Goal: Task Accomplishment & Management: Complete application form

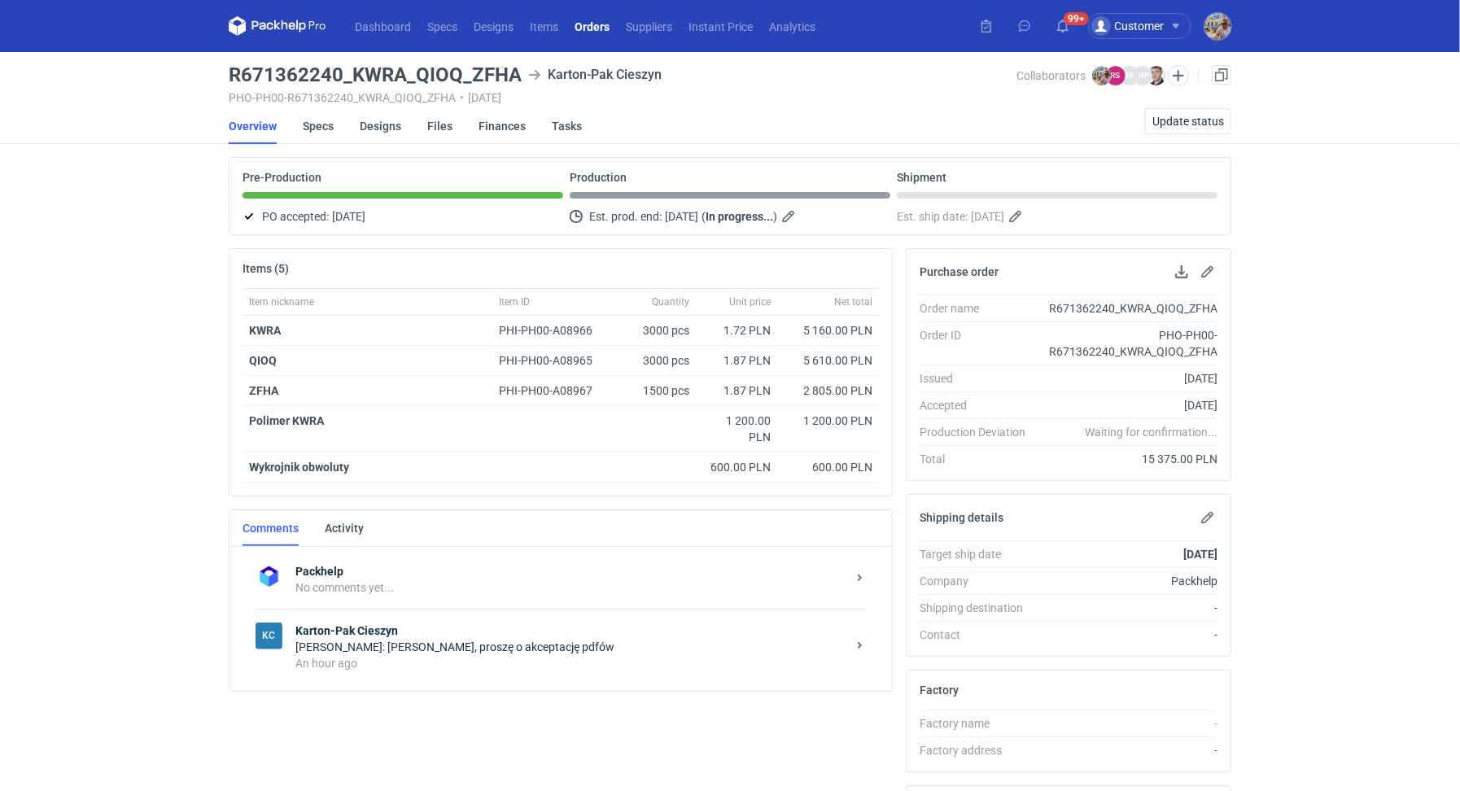
click at [399, 641] on div "Rafał Stani: Panie Michale, proszę o akceptację pdfów" at bounding box center [570, 647] width 551 height 16
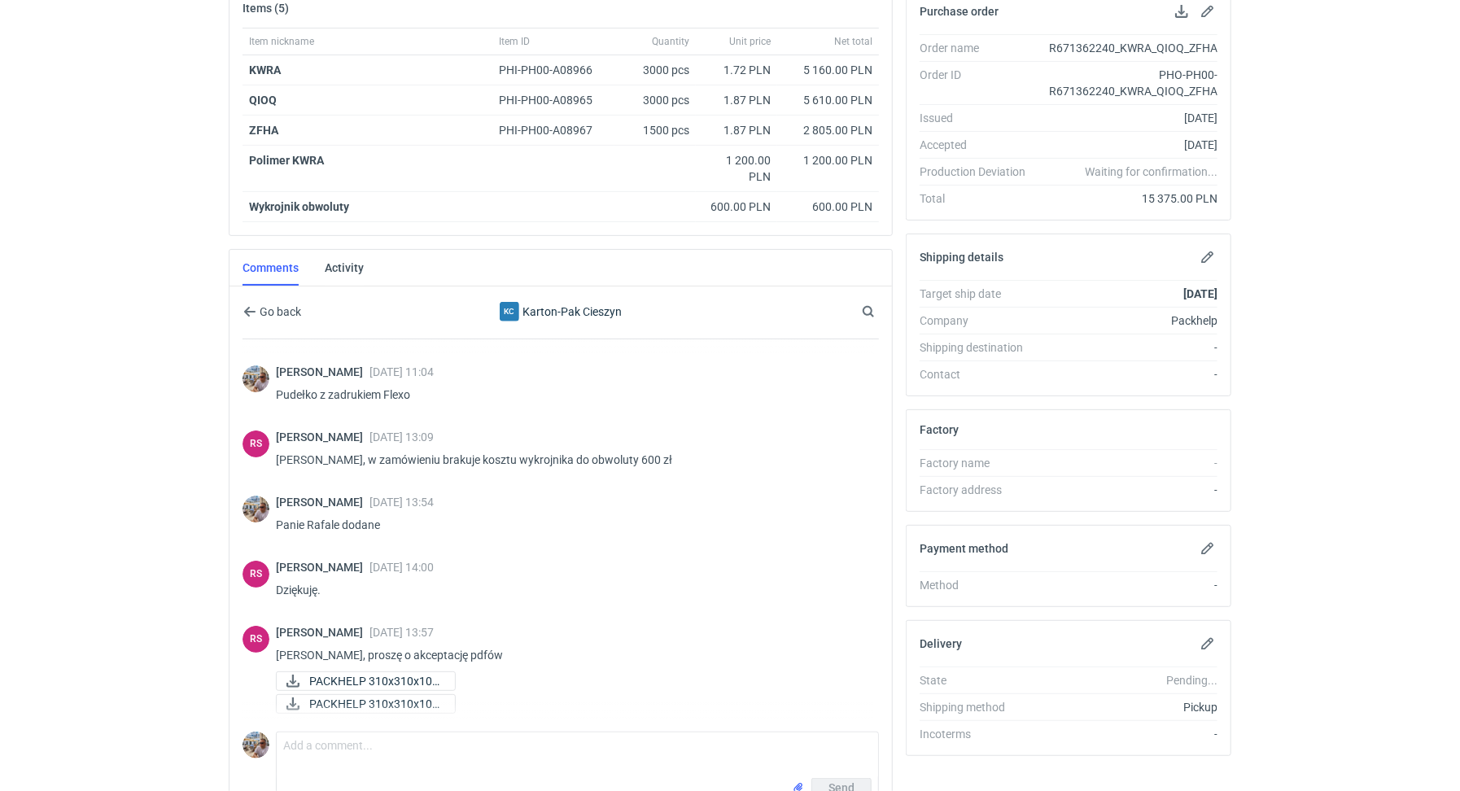
scroll to position [347, 0]
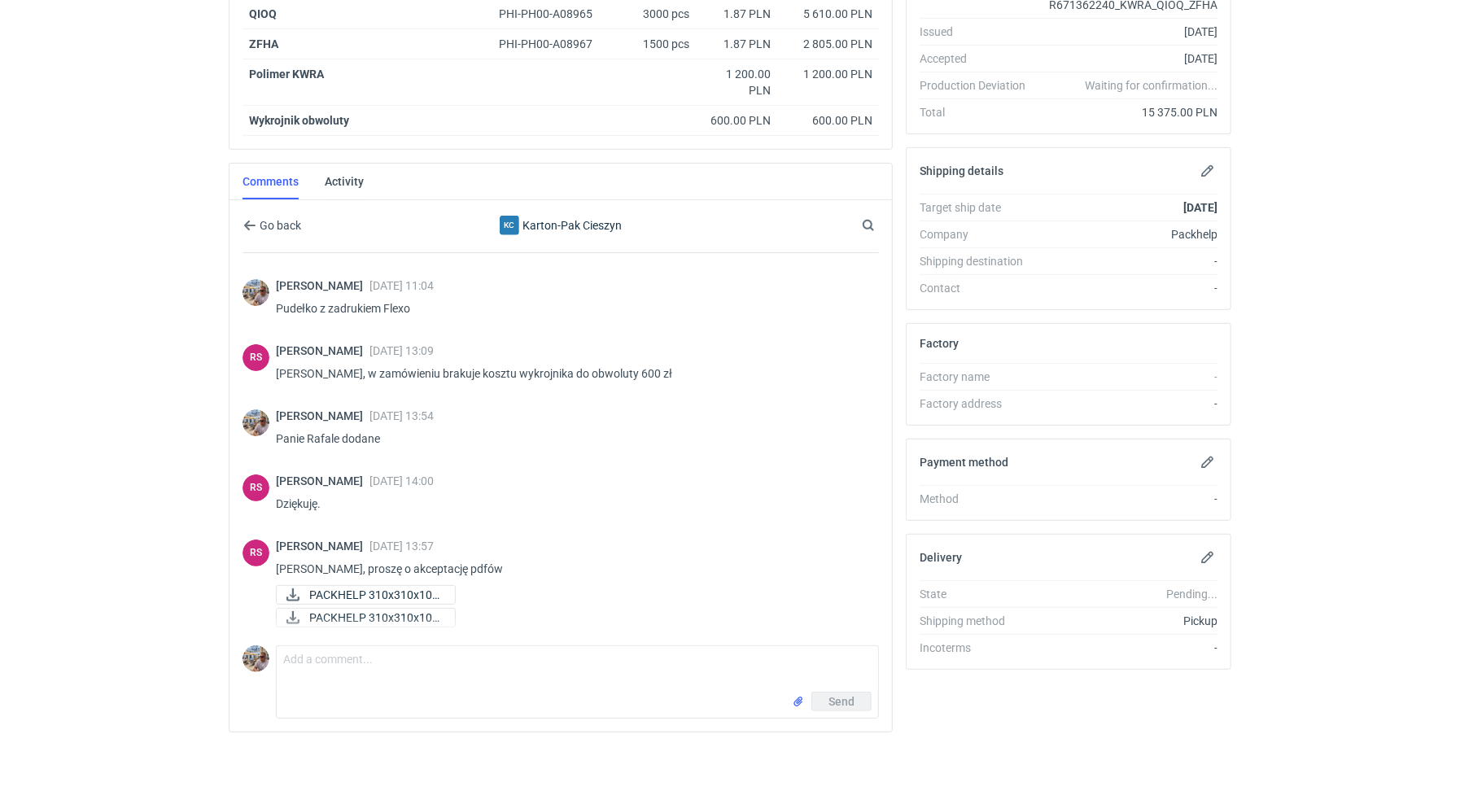
click at [377, 639] on div "Comment message Send" at bounding box center [560, 679] width 636 height 80
click at [387, 666] on textarea "Comment message" at bounding box center [577, 669] width 601 height 46
click at [641, 654] on textarea "Panie Rafale widze, że dodali Państwo spady na froncie i wewnątrz. Jesli chodzi…" at bounding box center [577, 669] width 601 height 46
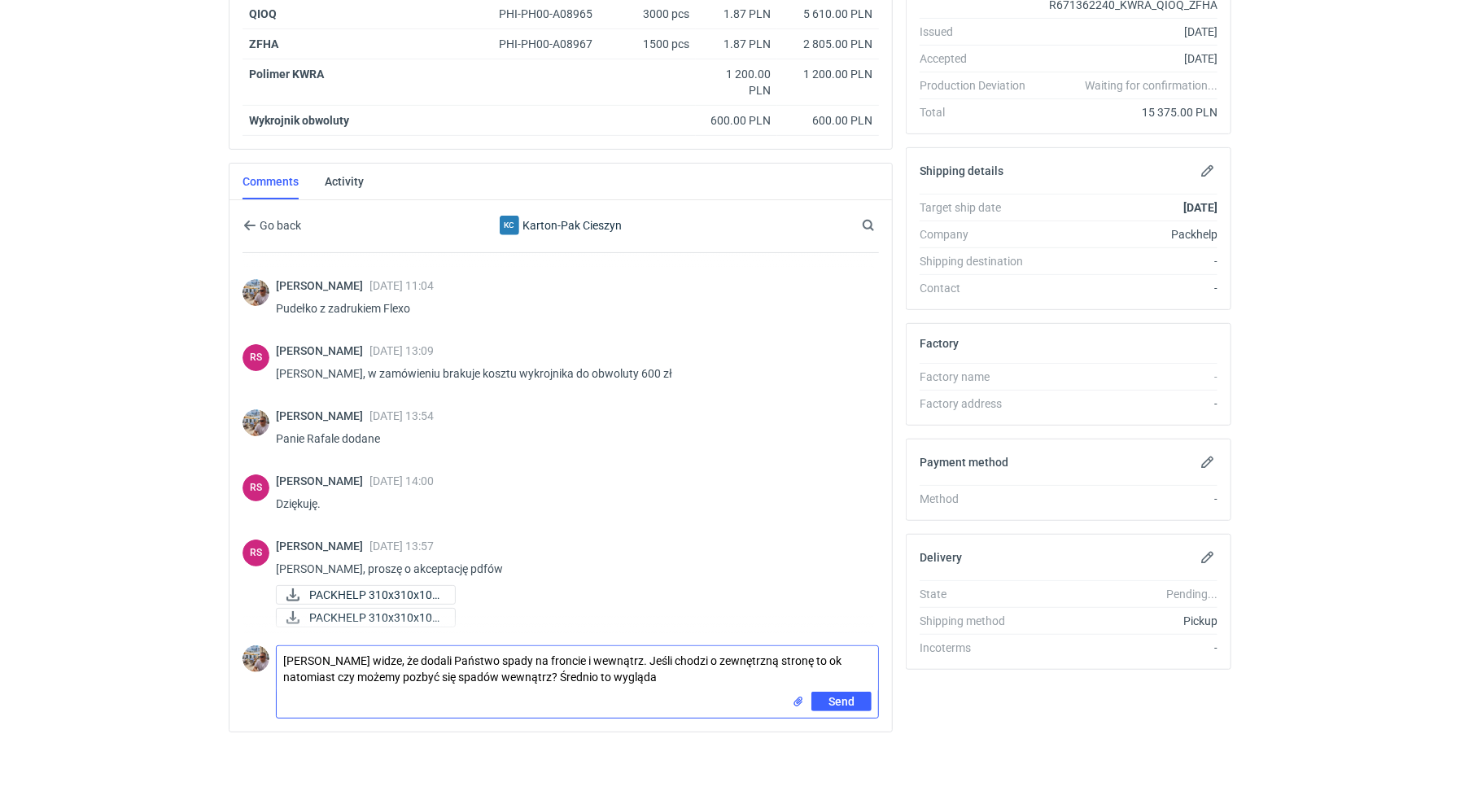
type textarea "Panie Rafale widze, że dodali Państwo spady na froncie i wewnątrz. Jeśli chodzi…"
click at [800, 699] on input "file" at bounding box center [798, 701] width 13 height 17
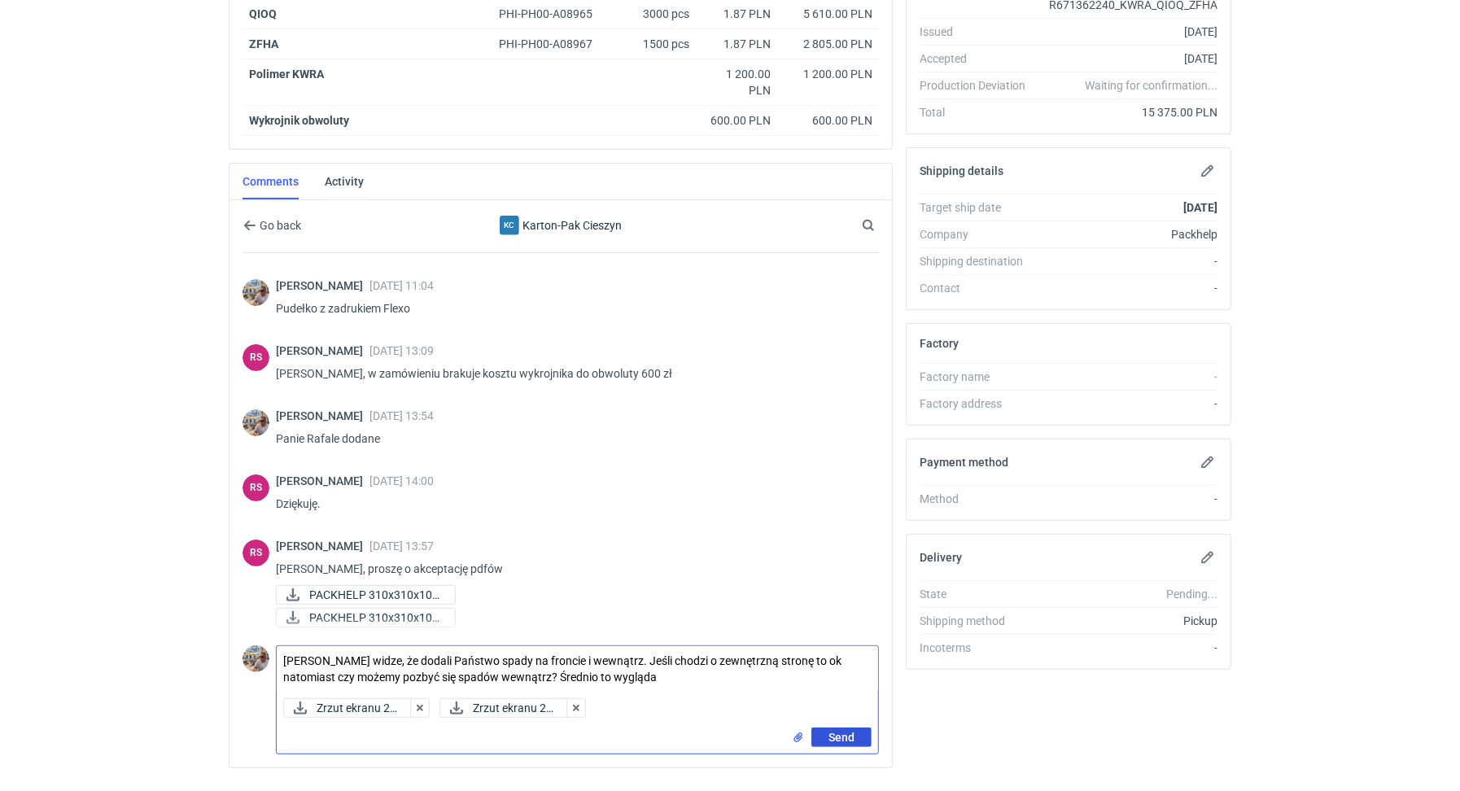
click at [841, 732] on span "Send" at bounding box center [841, 736] width 26 height 11
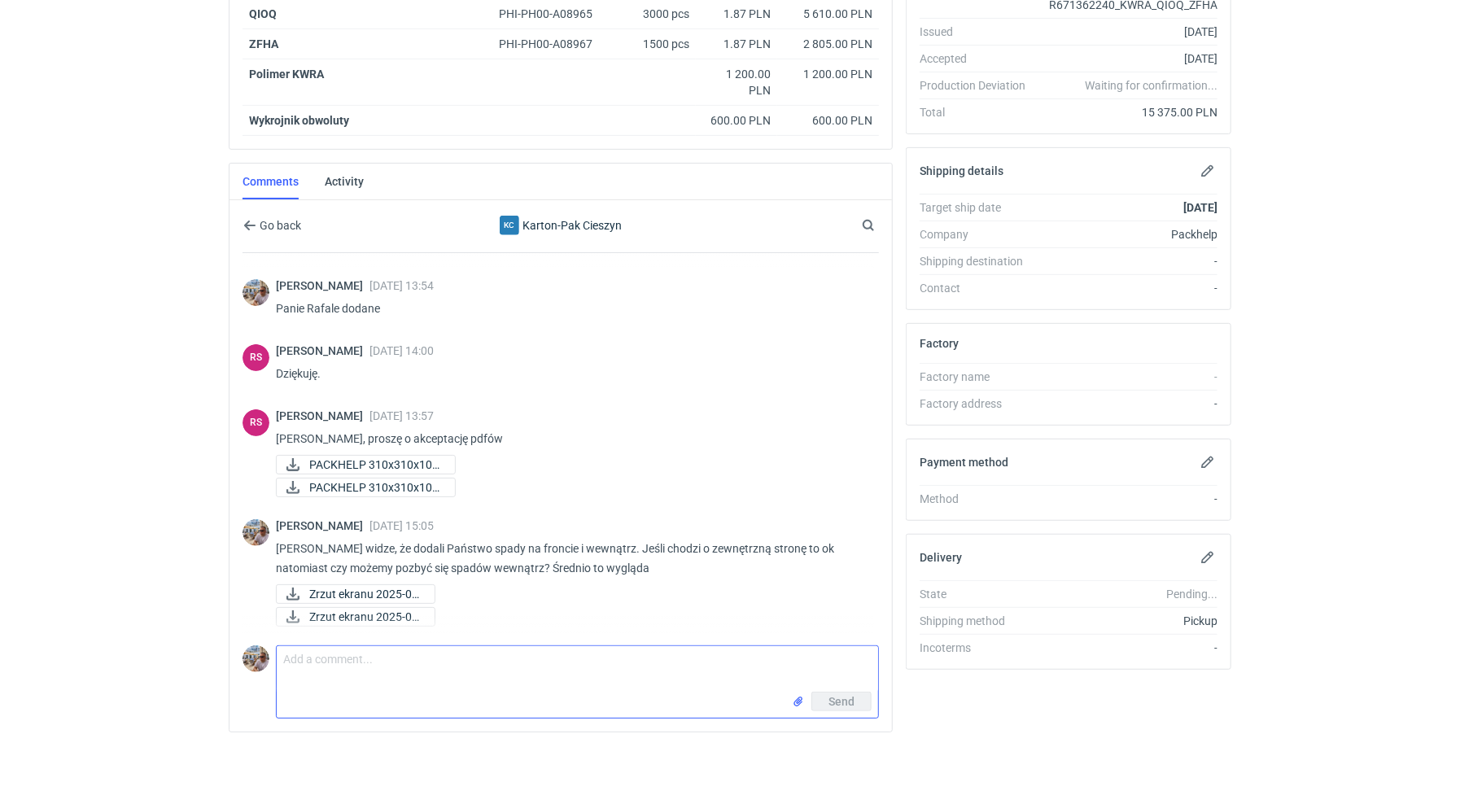
scroll to position [269, 0]
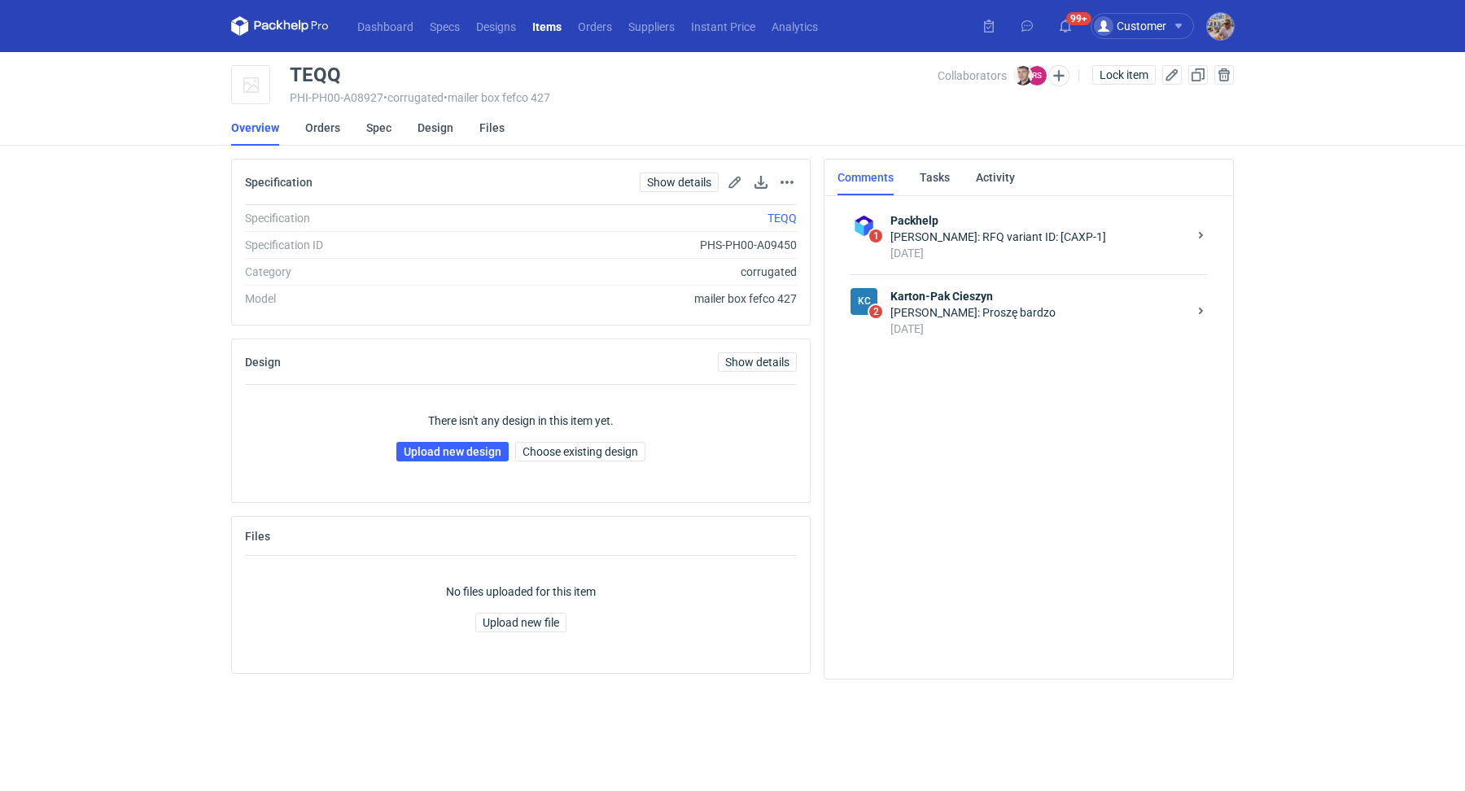
click at [971, 312] on div "[PERSON_NAME]: Proszę bardzo" at bounding box center [1038, 312] width 297 height 16
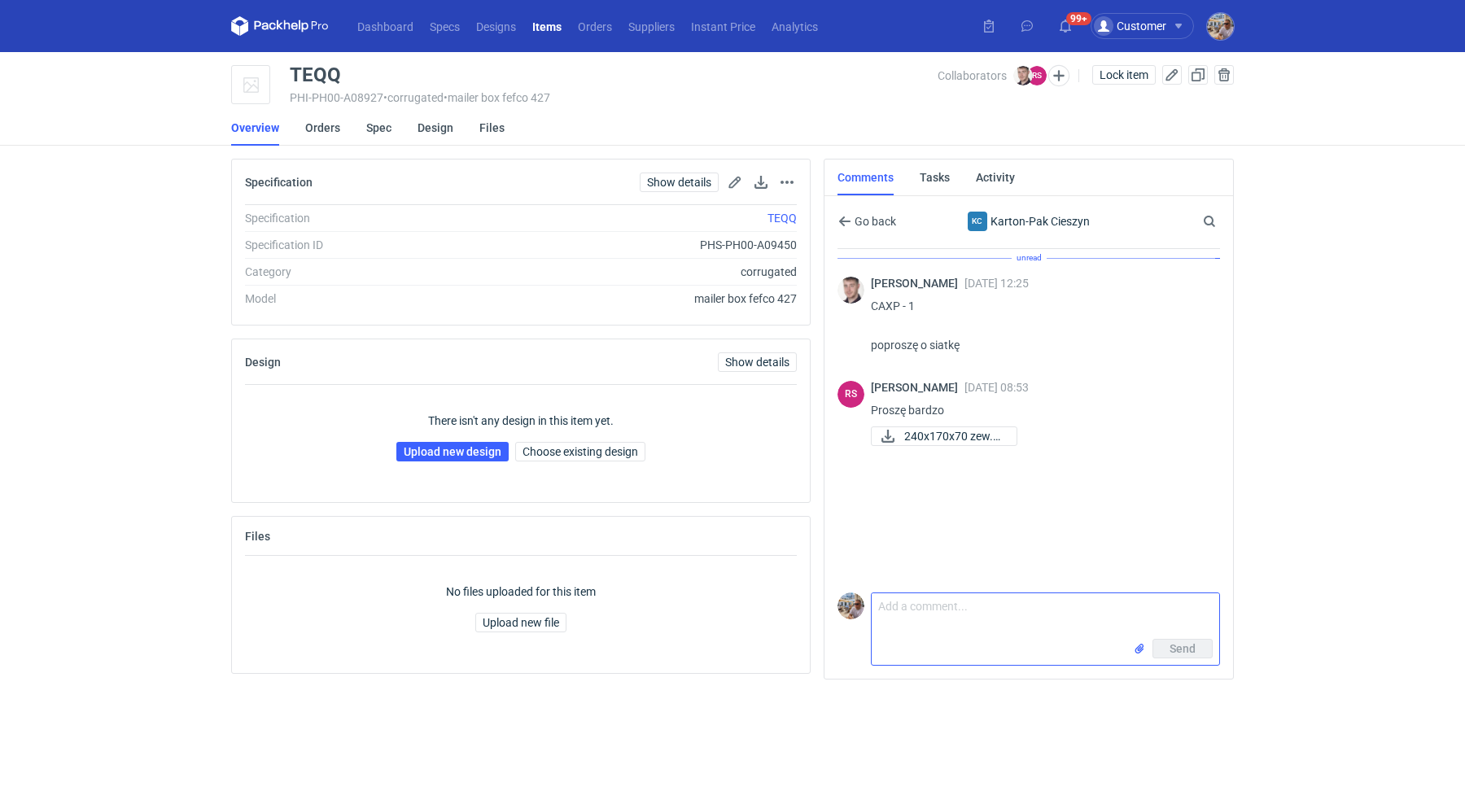
click at [956, 614] on textarea "Comment message" at bounding box center [1044, 616] width 347 height 46
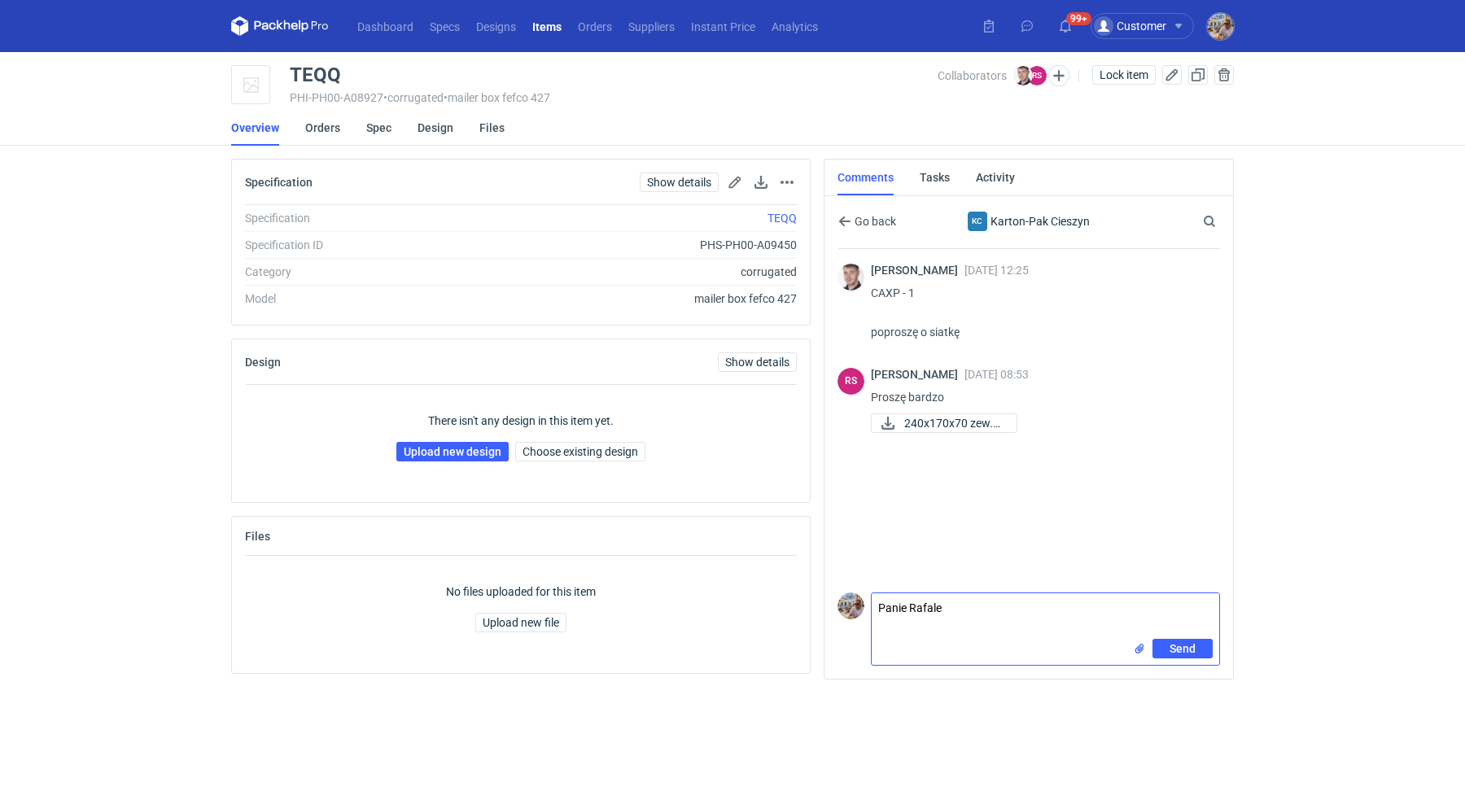
paste textarea "Z projektu klienta wynika że FSC ma być RECYCLED zamiast MIX, czy możesz potwie…"
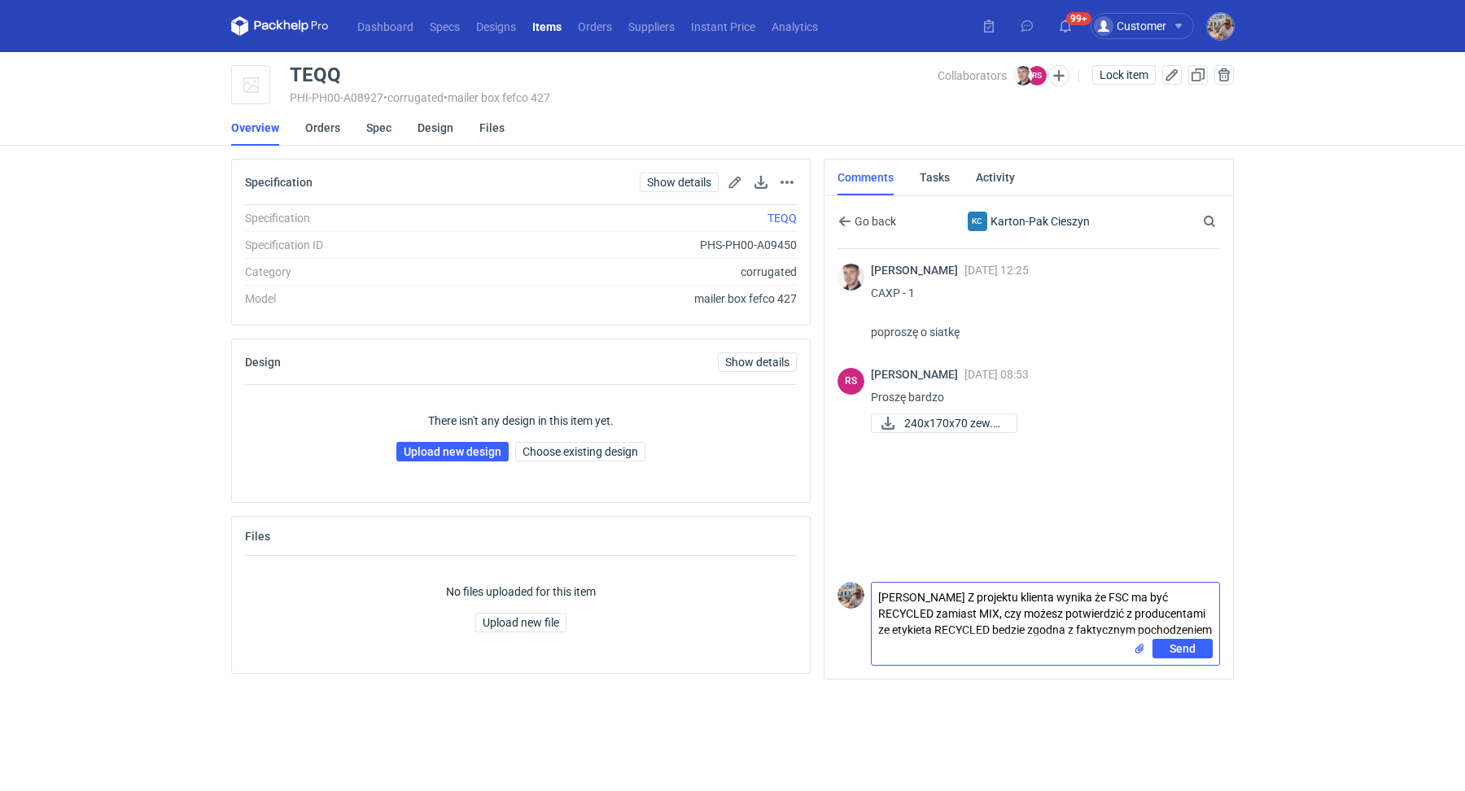
click at [953, 597] on textarea "Panie Rafale Z projektu klienta wynika że FSC ma być RECYCLED zamiast MIX, czy …" at bounding box center [1044, 611] width 347 height 56
type textarea "Panie Rafale z projektu klienta wynika że FSC ma być RECYCLED zamiast MIX, czy …"
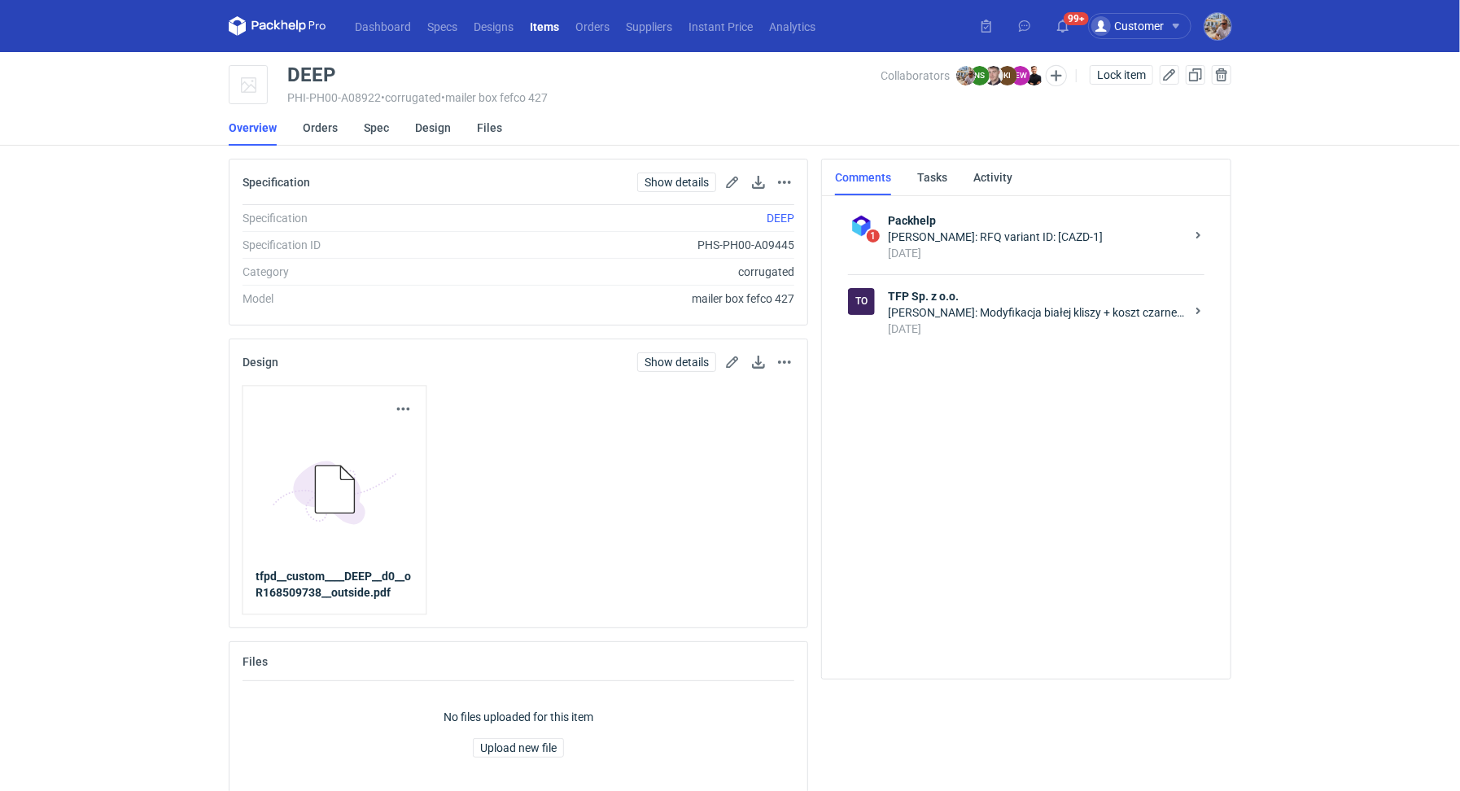
click at [1007, 321] on div "6 days ago" at bounding box center [1036, 329] width 297 height 16
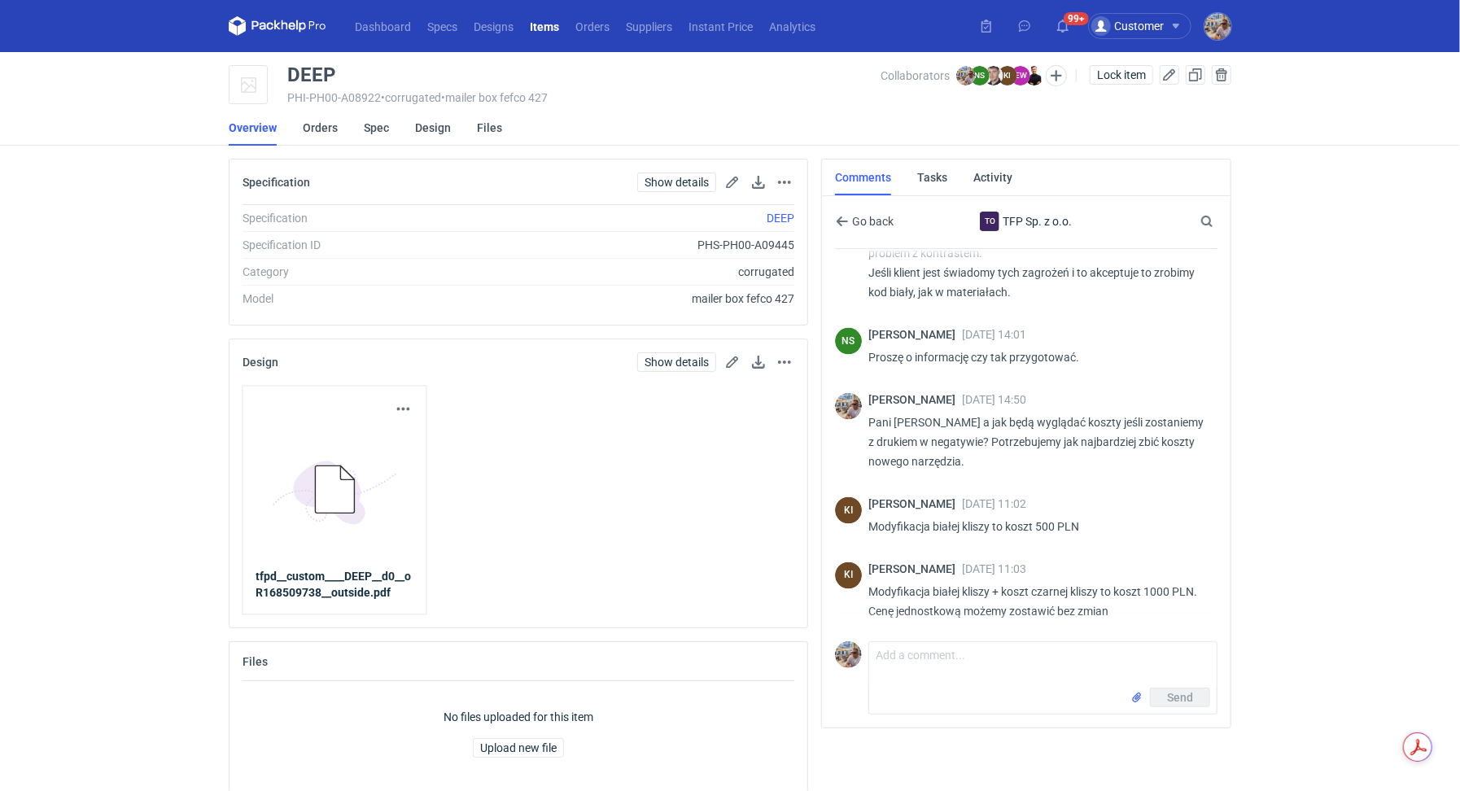
scroll to position [1674, 0]
click at [309, 120] on link "Orders" at bounding box center [320, 128] width 35 height 36
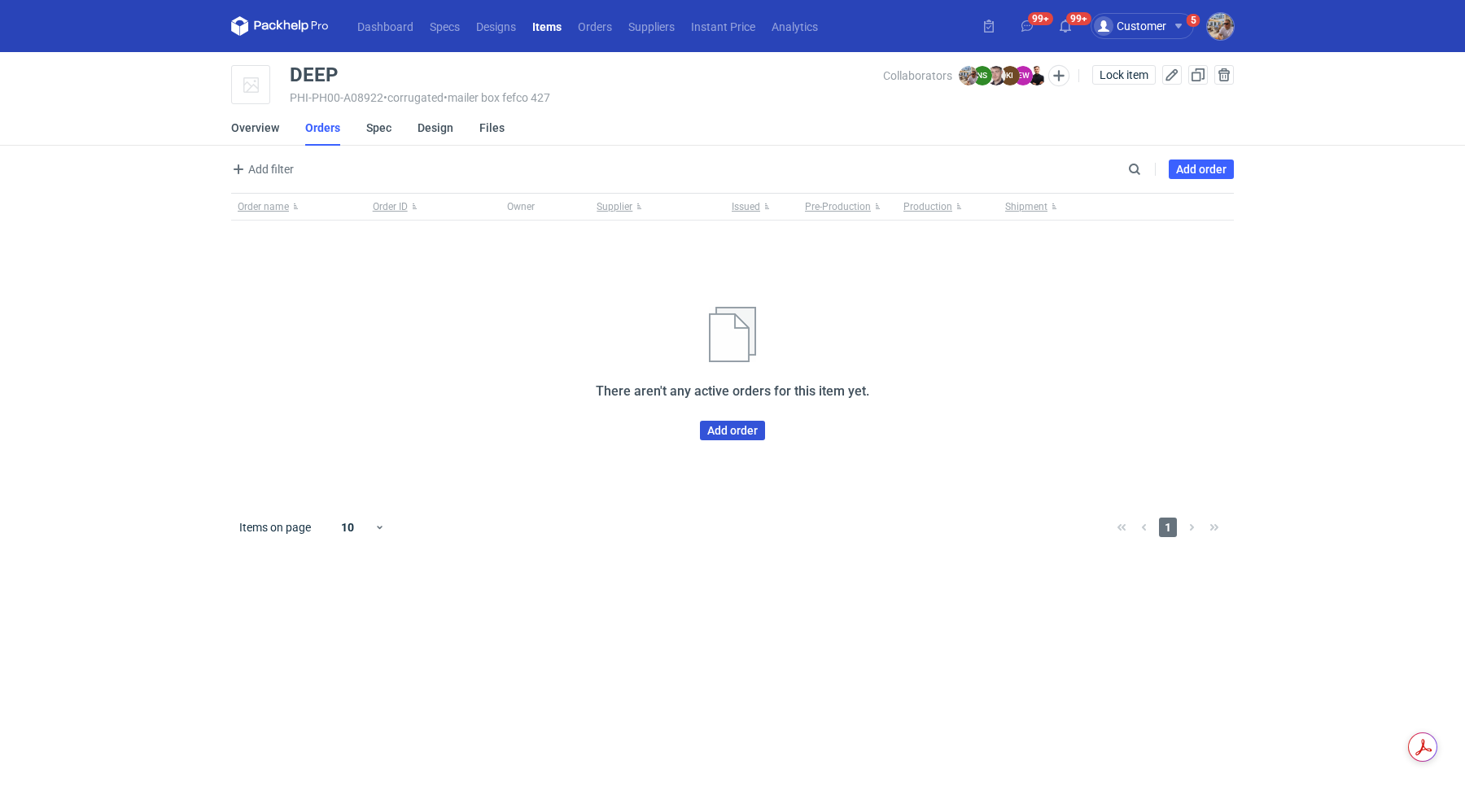
click at [716, 428] on link "Add order" at bounding box center [732, 431] width 65 height 20
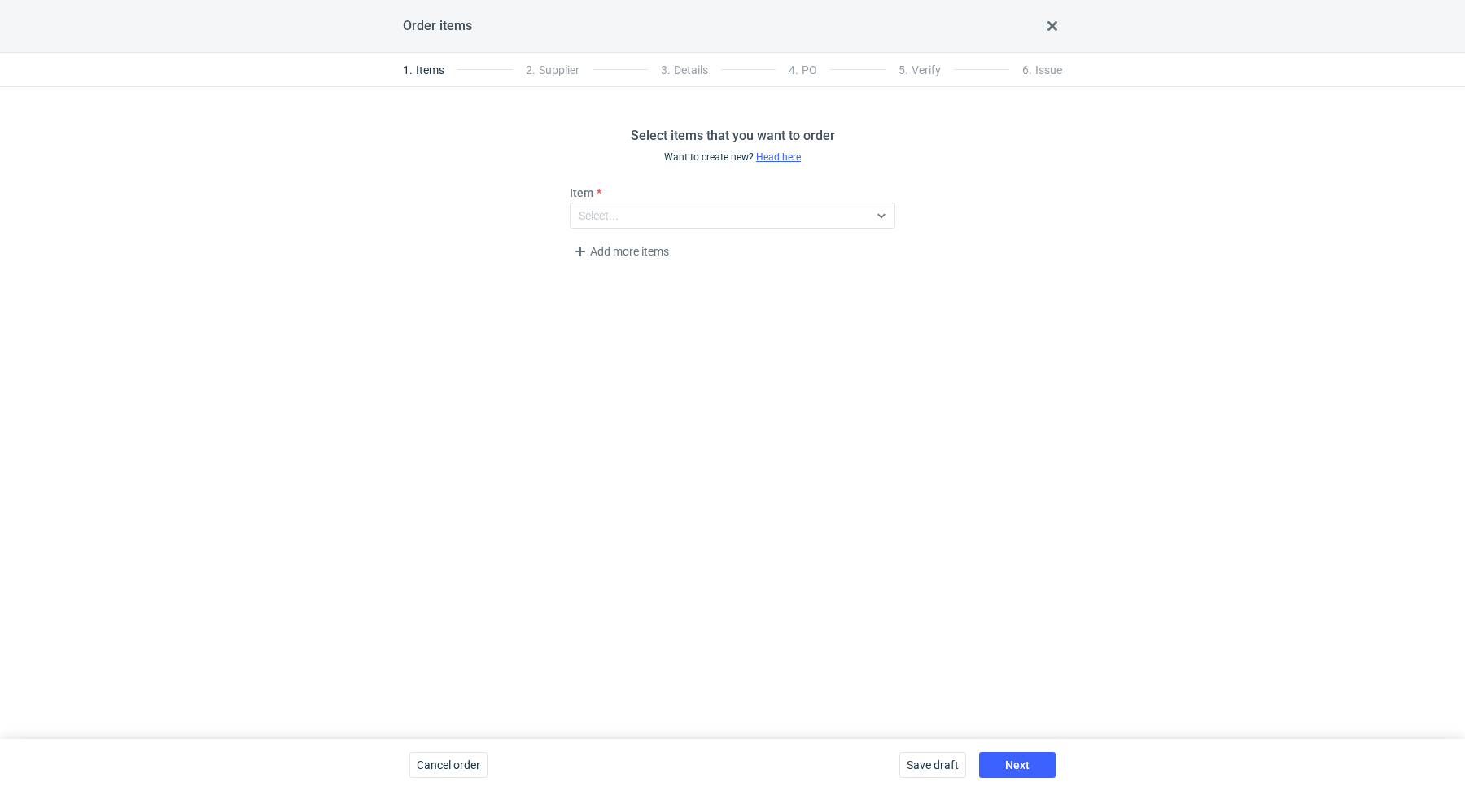
click at [726, 201] on div "Item Select..." at bounding box center [732, 207] width 338 height 44
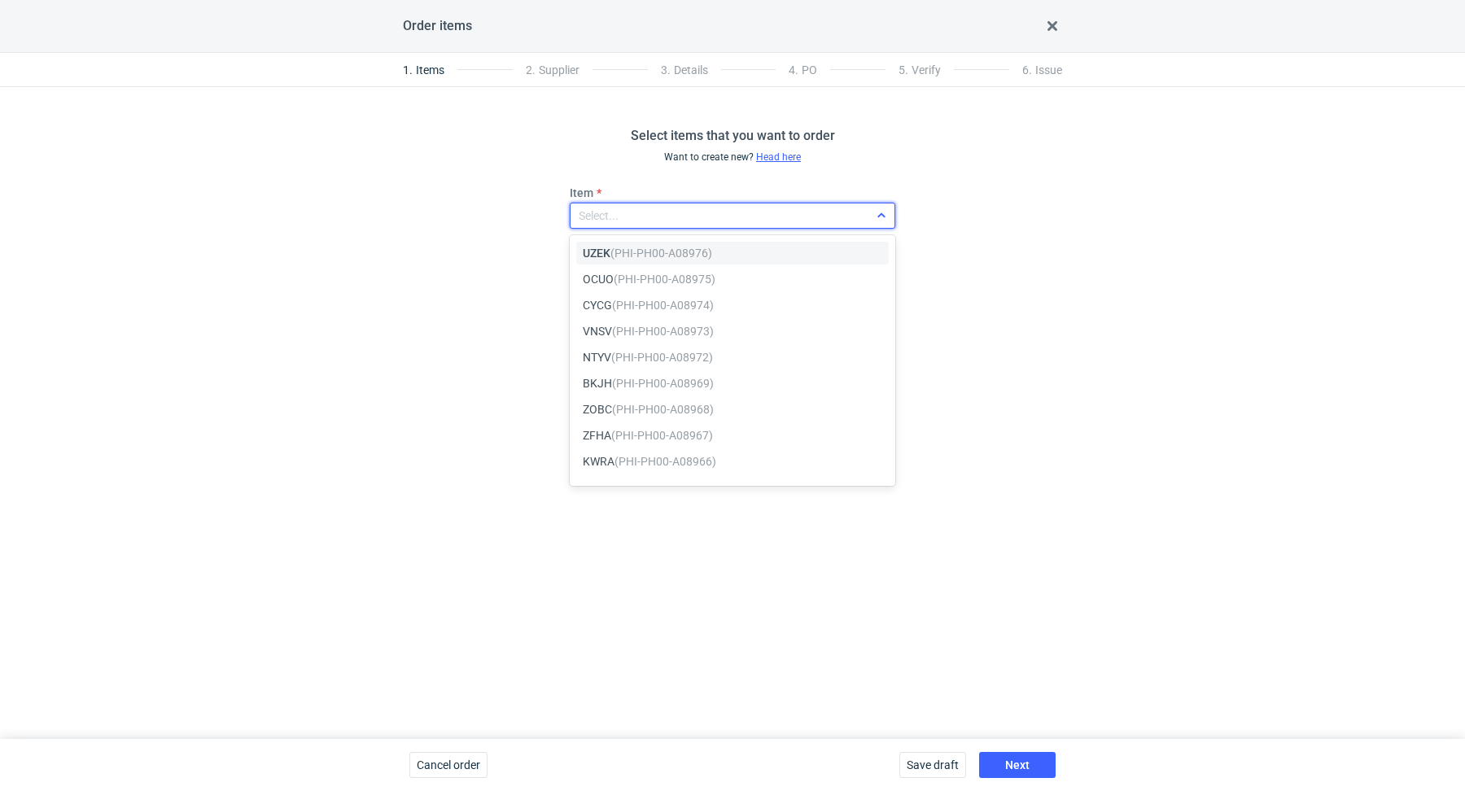
click at [724, 206] on div "Select..." at bounding box center [719, 215] width 298 height 23
paste input "DEEP"
type input "DEEP"
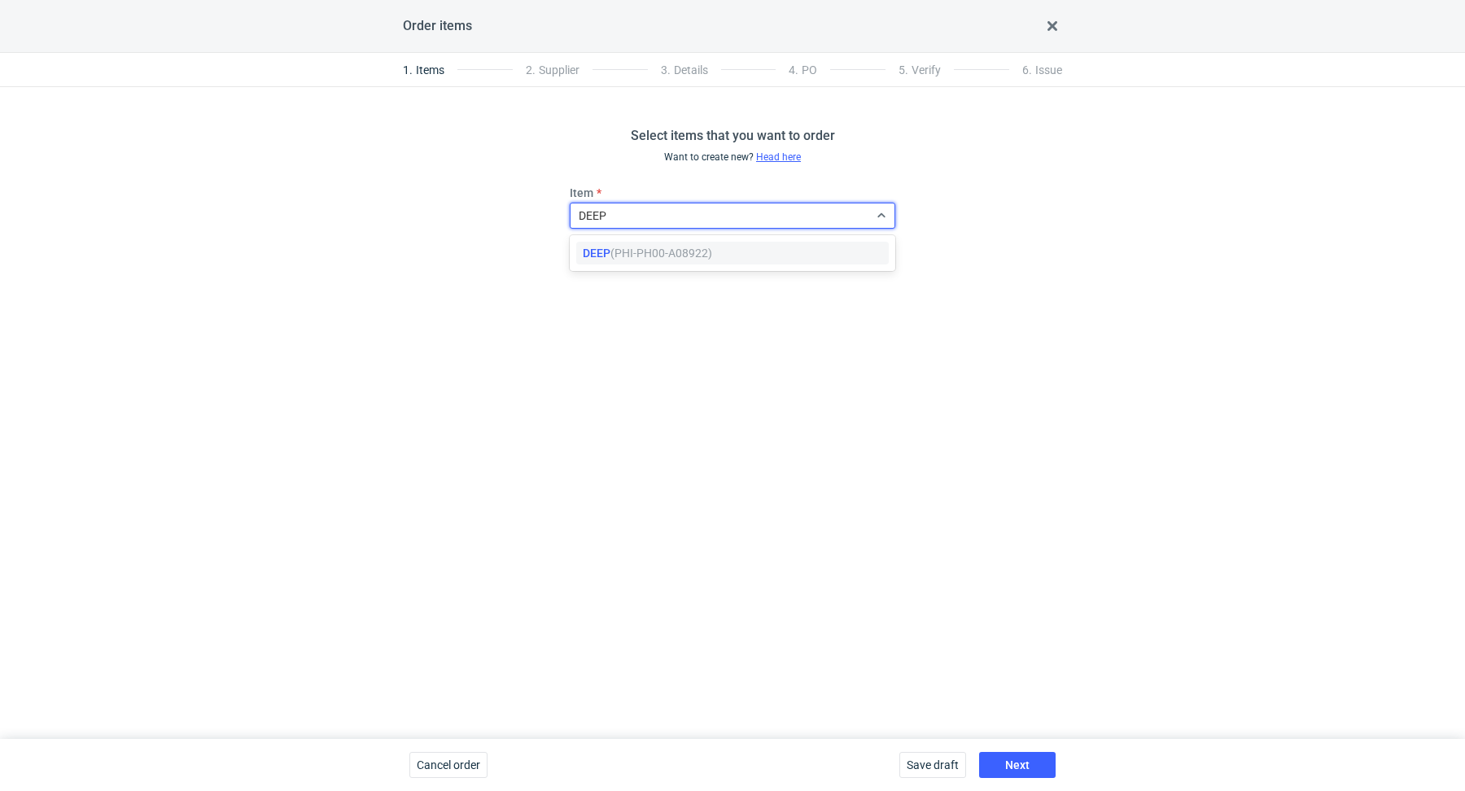
click at [673, 254] on em "(PHI-PH00-A08922)" at bounding box center [661, 253] width 102 height 13
click at [1019, 759] on span "Next" at bounding box center [1017, 764] width 24 height 11
click at [679, 209] on div "Select..." at bounding box center [719, 215] width 298 height 23
type input "TFP"
click at [689, 253] on div "TFP Sp. z o.o." at bounding box center [732, 253] width 299 height 16
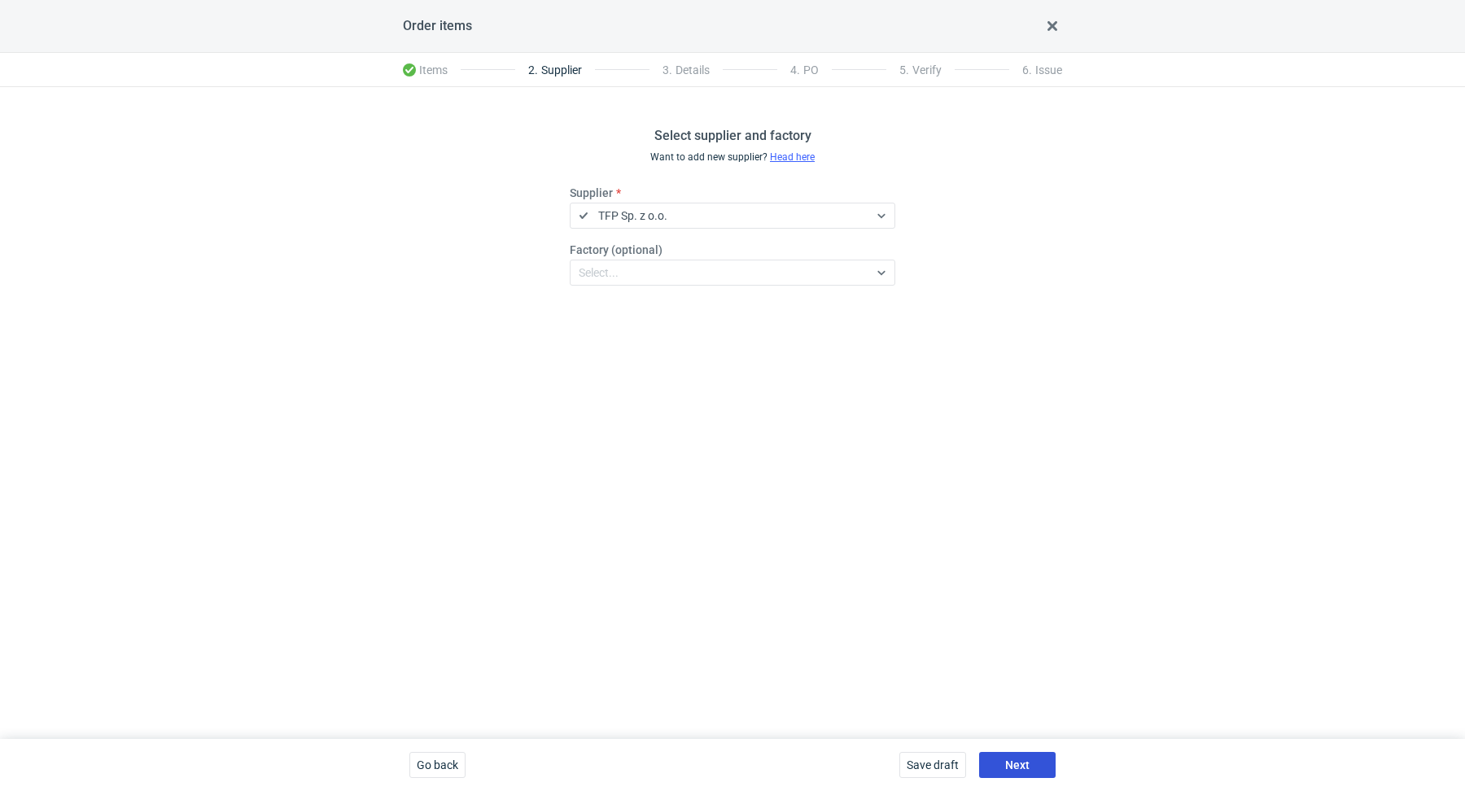
click at [1018, 766] on span "Next" at bounding box center [1017, 764] width 24 height 11
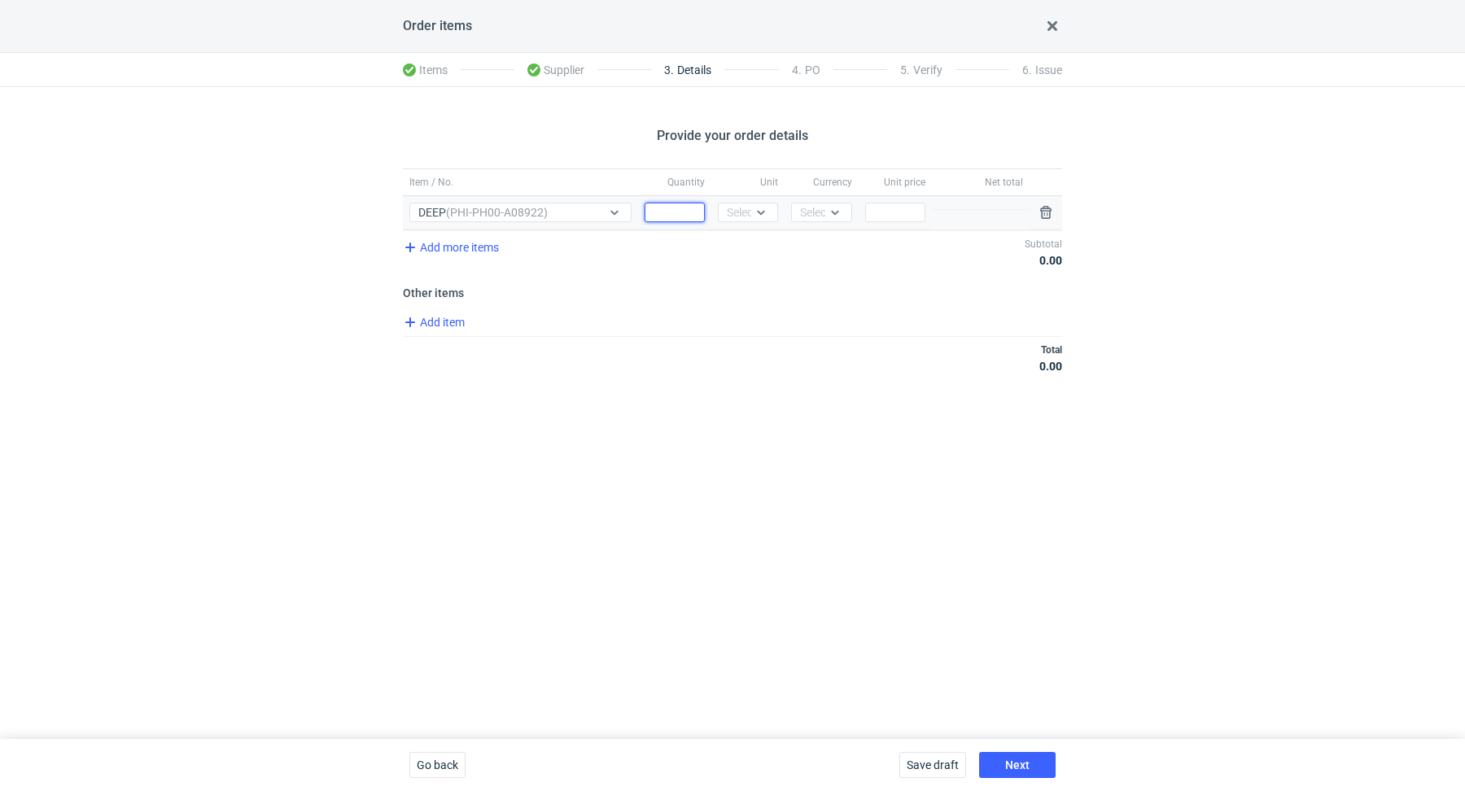
click at [670, 211] on input "Quantity" at bounding box center [674, 213] width 60 height 20
type input "8000"
click at [759, 218] on div at bounding box center [764, 212] width 26 height 18
click at [718, 234] on div "pcs kg m³ pgs" at bounding box center [748, 285] width 60 height 114
click at [749, 247] on div "pcs" at bounding box center [748, 246] width 34 height 16
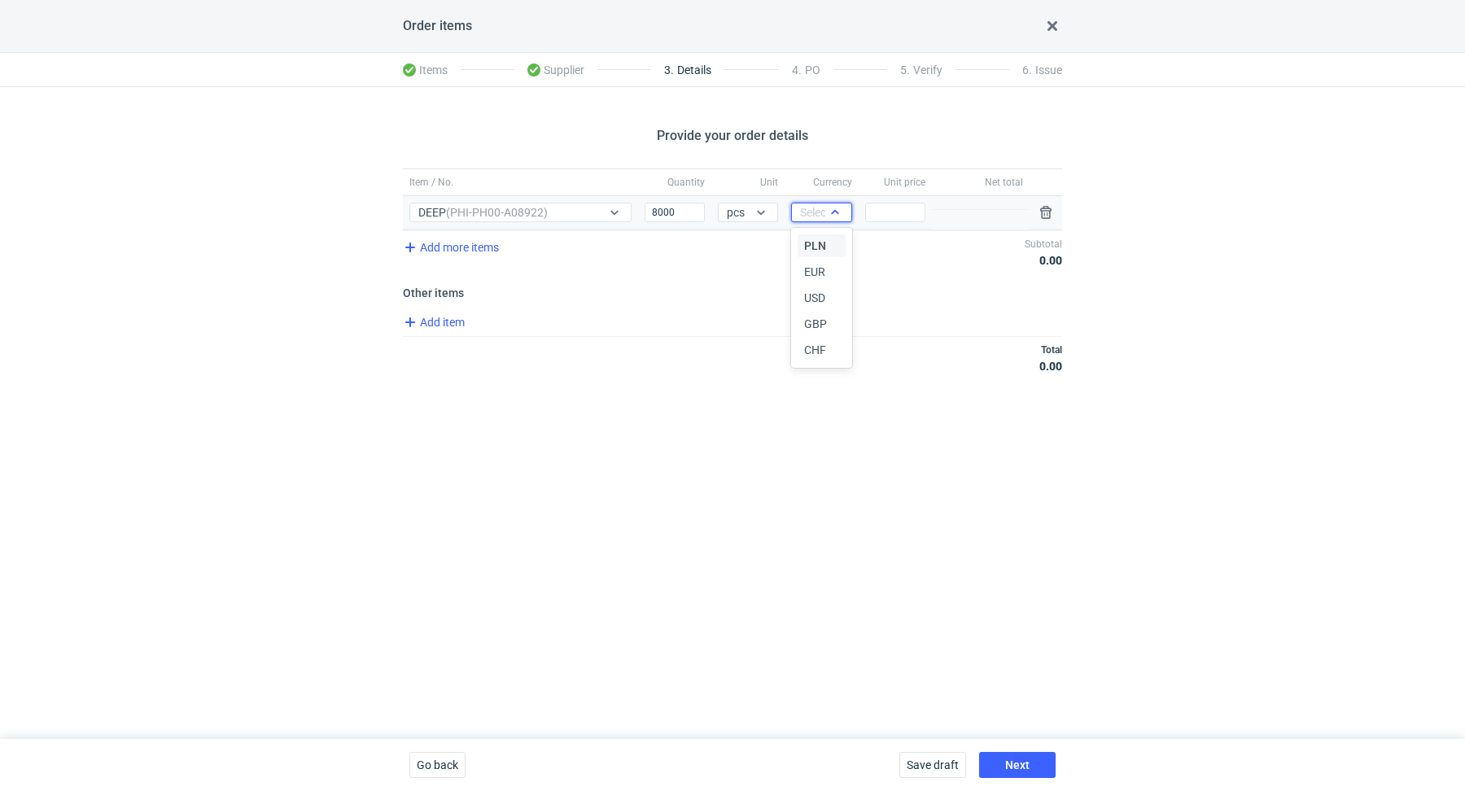
click at [825, 212] on div at bounding box center [835, 212] width 20 height 13
click at [813, 244] on span "PLN" at bounding box center [815, 246] width 22 height 16
click at [913, 218] on input "Price" at bounding box center [895, 213] width 60 height 20
paste input "0.92"
type input "0.92"
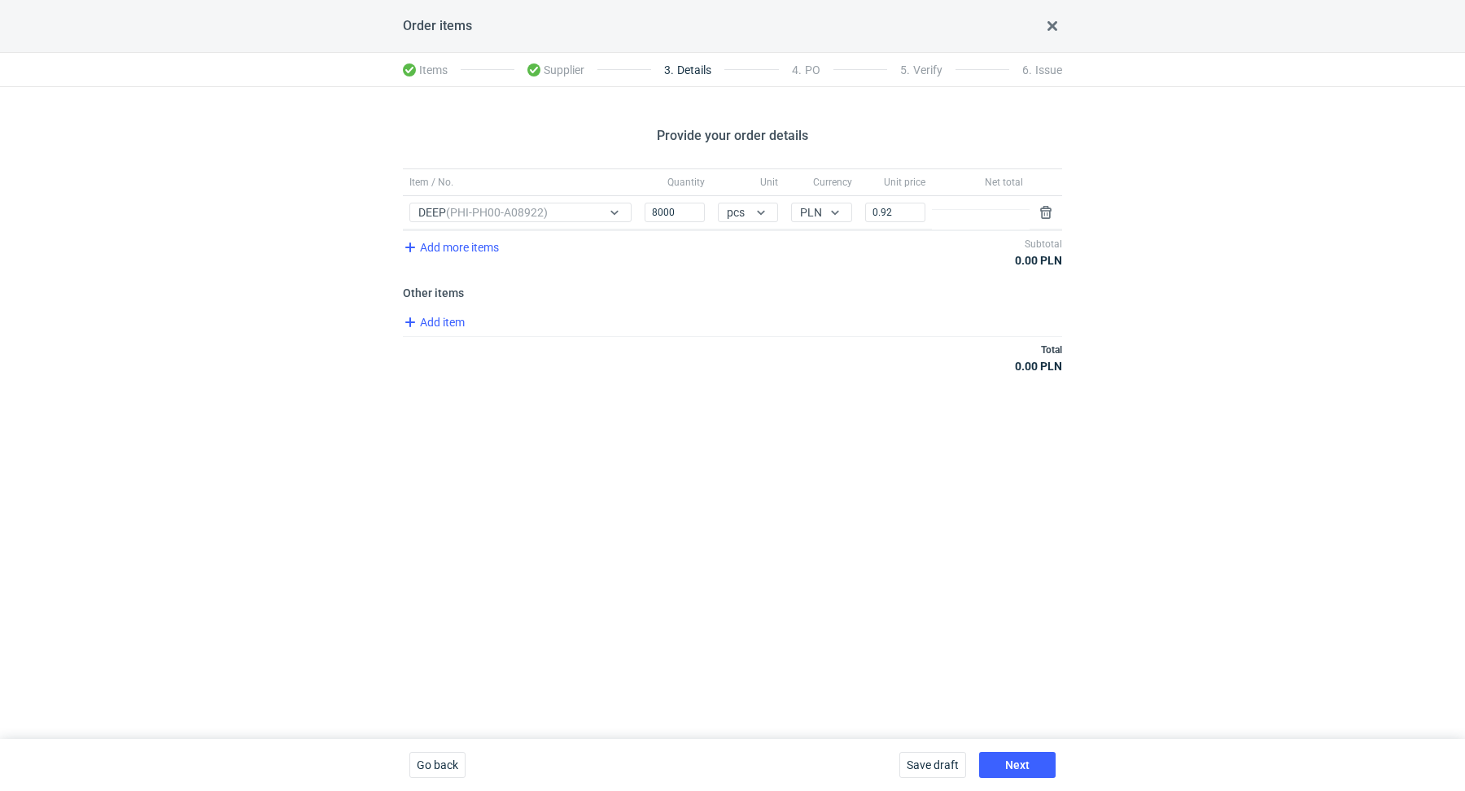
click at [783, 400] on div "Provide your order details Item / No. Quantity Unit Currency Unit price Net tot…" at bounding box center [732, 413] width 1465 height 652
click at [454, 318] on span "Add item" at bounding box center [433, 322] width 66 height 20
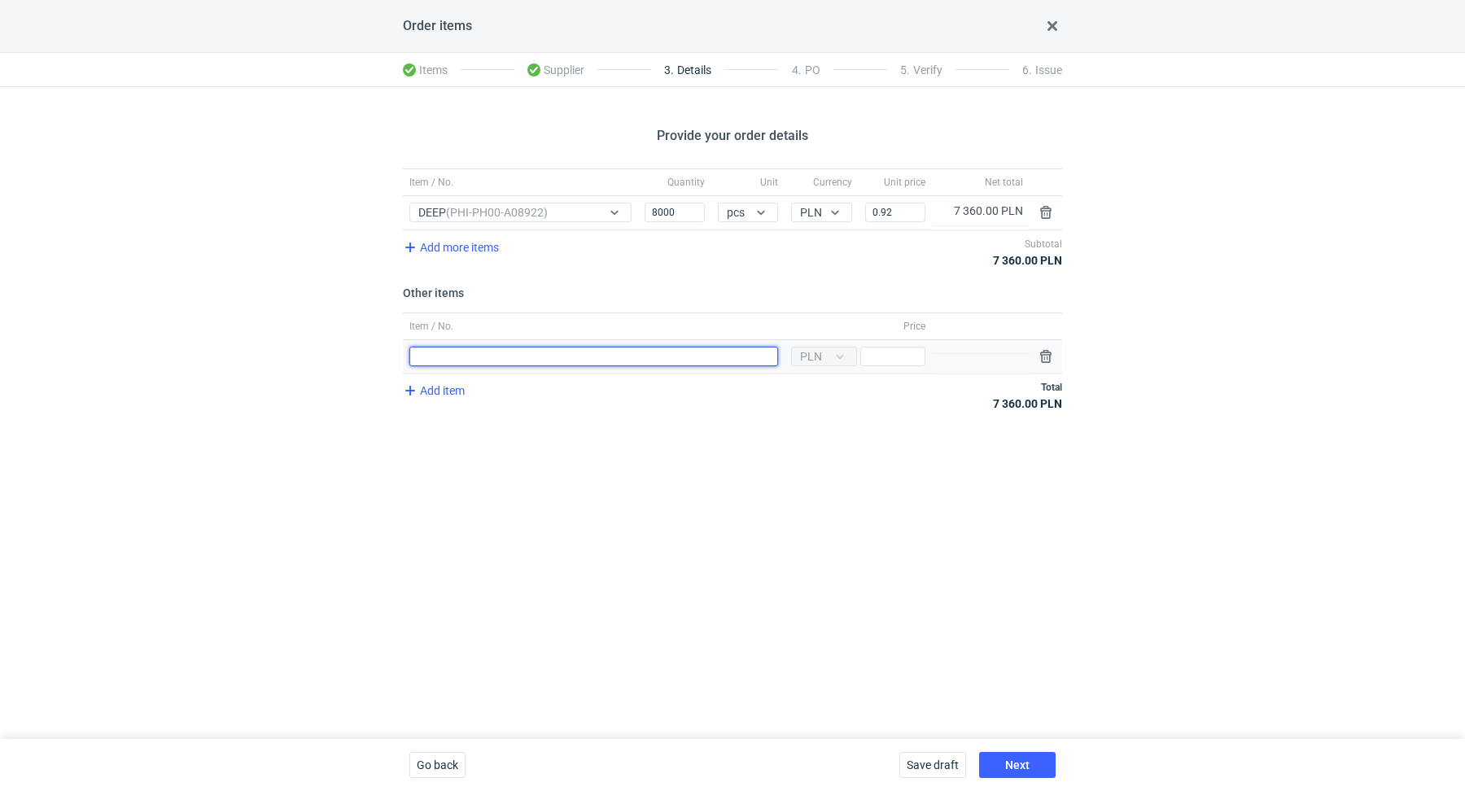
click at [461, 358] on input "Item / No." at bounding box center [593, 357] width 369 height 20
type input "Klisza"
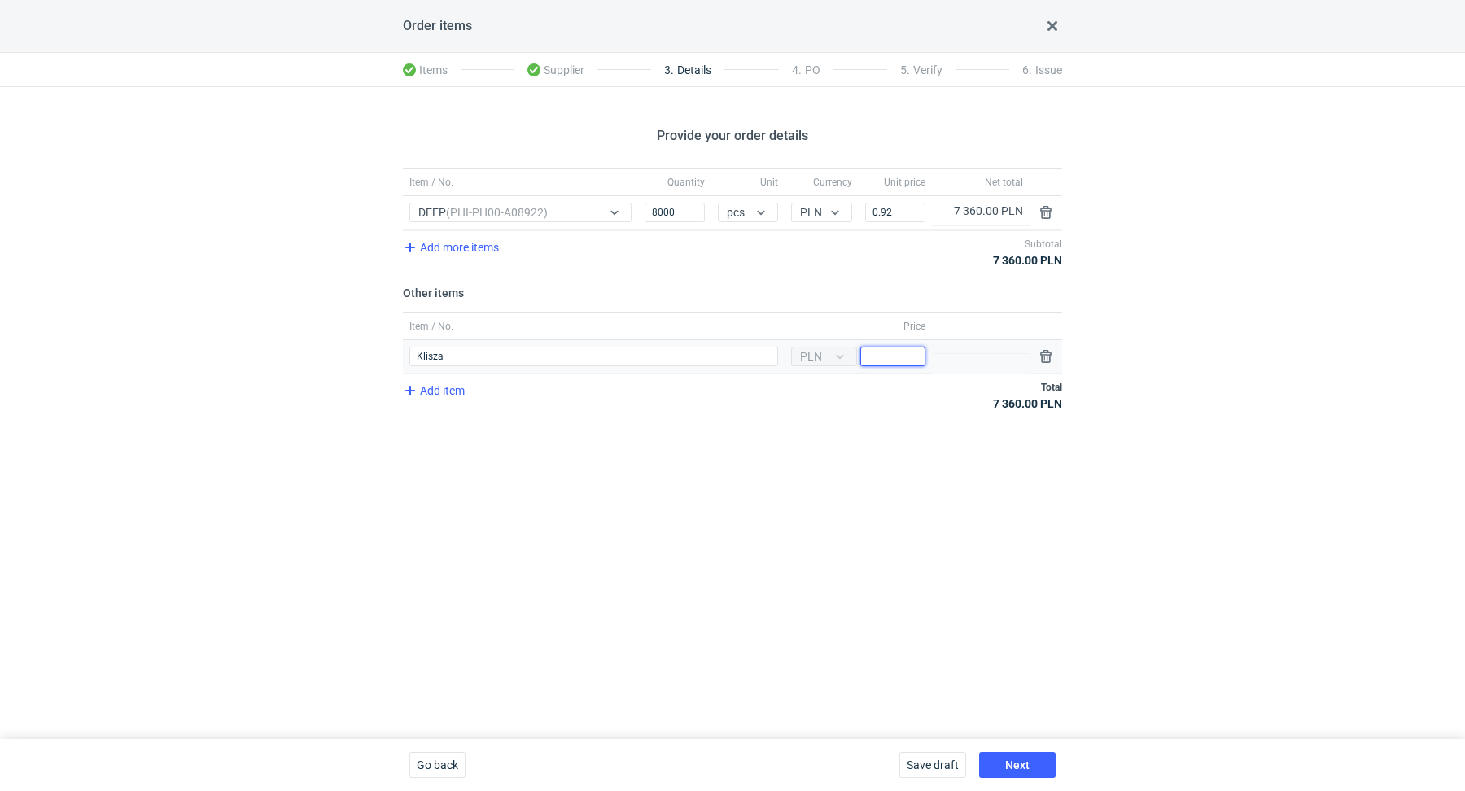
click at [912, 355] on input "Price" at bounding box center [892, 357] width 65 height 20
type input "500"
click at [854, 544] on div "Provide your order details Item / No. Quantity Unit Currency Unit price Net tot…" at bounding box center [732, 413] width 1465 height 652
click at [441, 389] on span "Add item" at bounding box center [433, 391] width 66 height 20
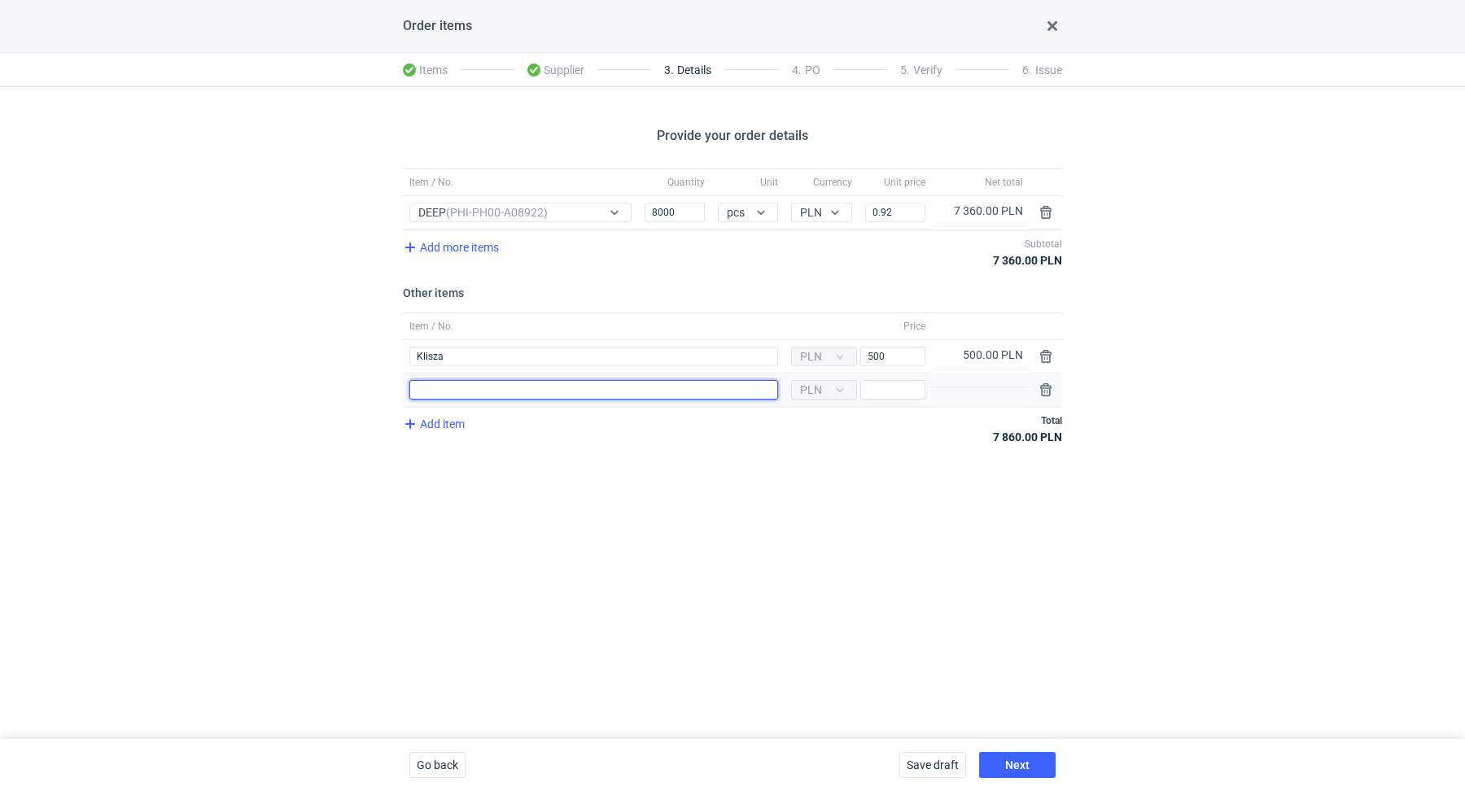
click at [456, 385] on input "Item / No." at bounding box center [593, 390] width 369 height 20
type input "Różnica wynikająca z zakrągleń"
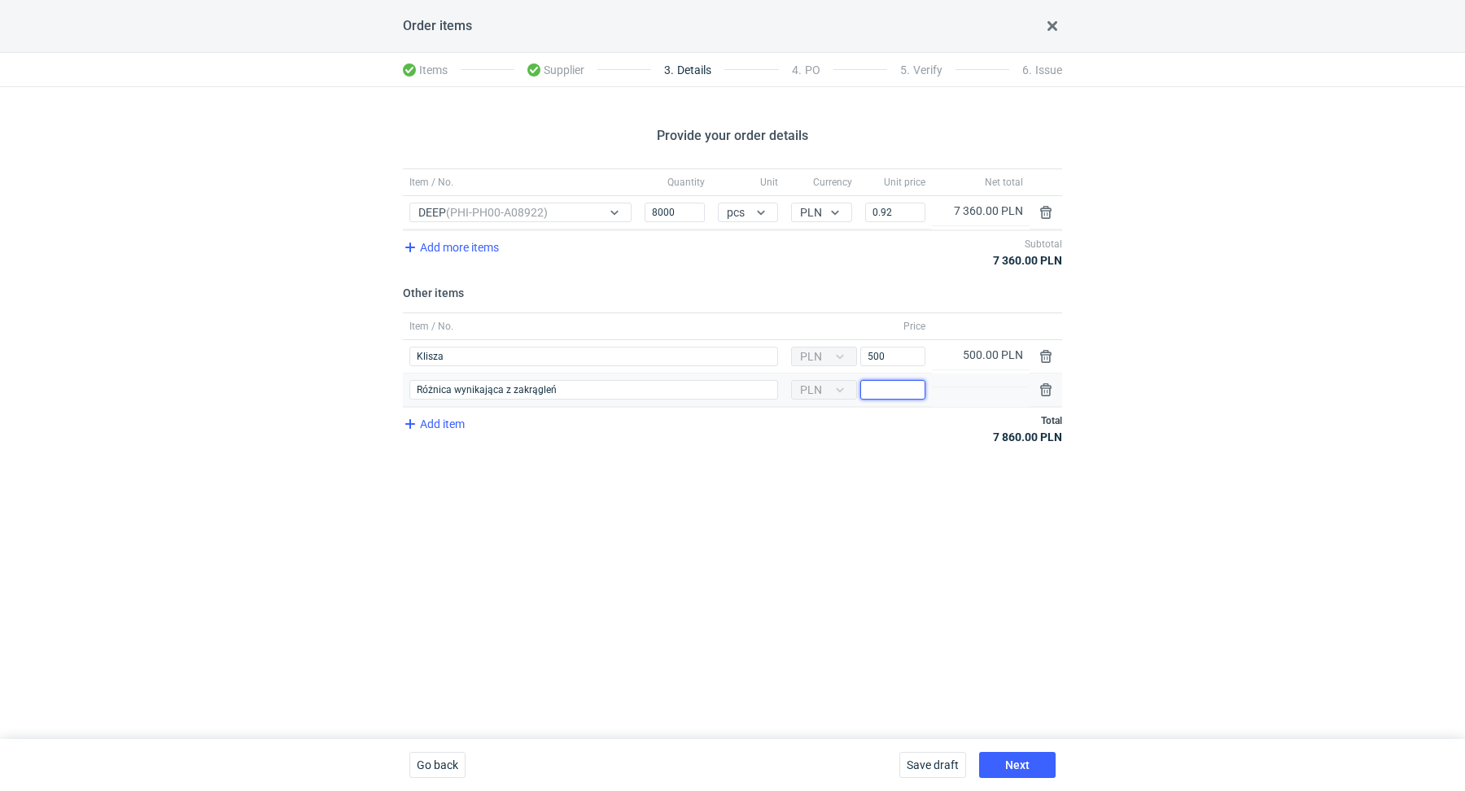
click at [882, 387] on input "Price" at bounding box center [892, 390] width 65 height 20
click at [859, 530] on div "Provide your order details Item / No. Quantity Unit Currency Unit price Net tot…" at bounding box center [732, 413] width 1465 height 652
click at [887, 390] on input "17" at bounding box center [892, 390] width 65 height 20
type input "16"
click at [1030, 766] on button "Next" at bounding box center [1017, 765] width 76 height 26
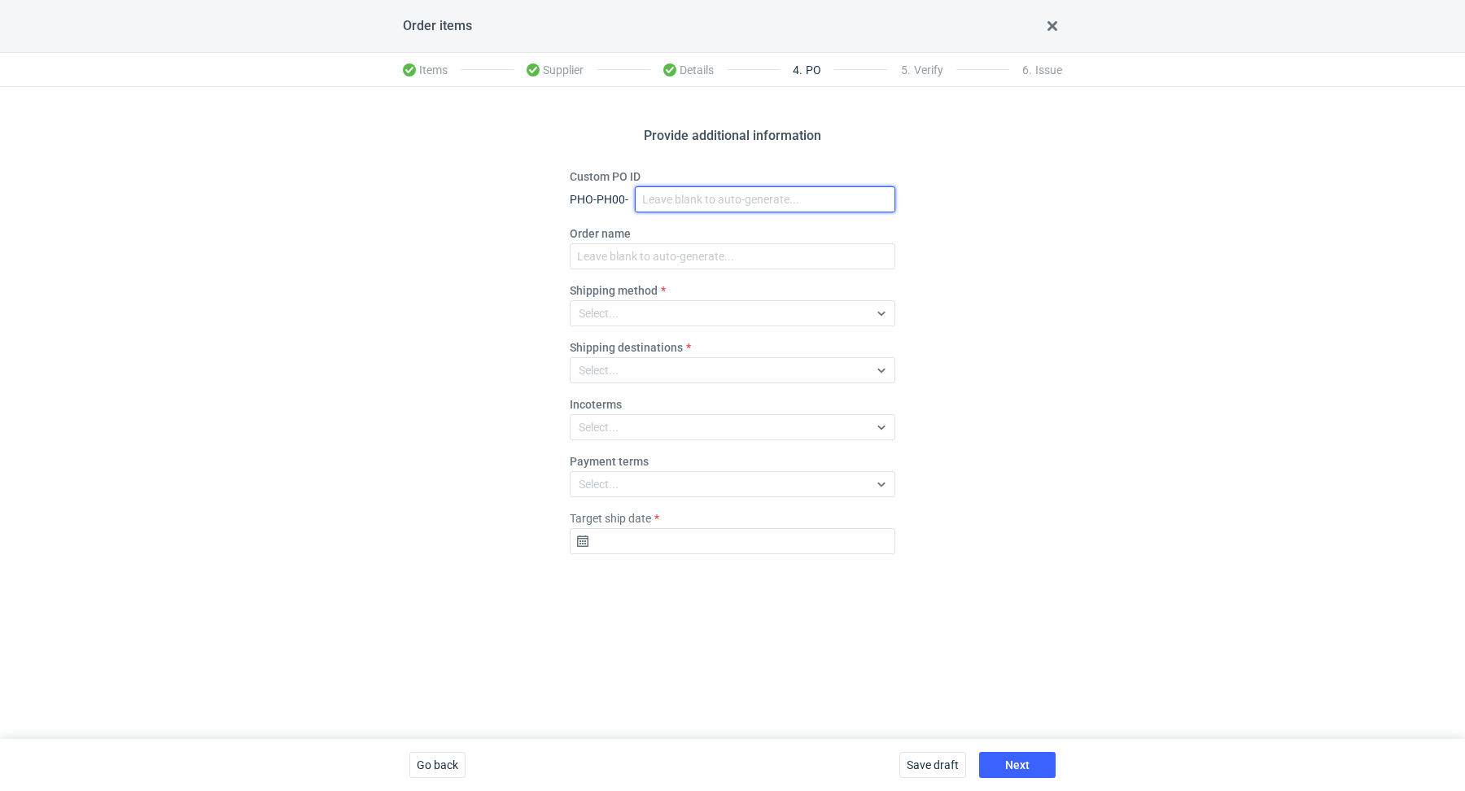
click at [678, 197] on input "Custom PO ID" at bounding box center [765, 199] width 260 height 26
paste input "R168509738"
paste input "DEEP"
drag, startPoint x: 761, startPoint y: 204, endPoint x: 598, endPoint y: 162, distance: 168.1
click at [598, 162] on div "Provide additional information Custom PO ID PHO-PH00- R168509738_DEEP Order nam…" at bounding box center [732, 413] width 1465 height 652
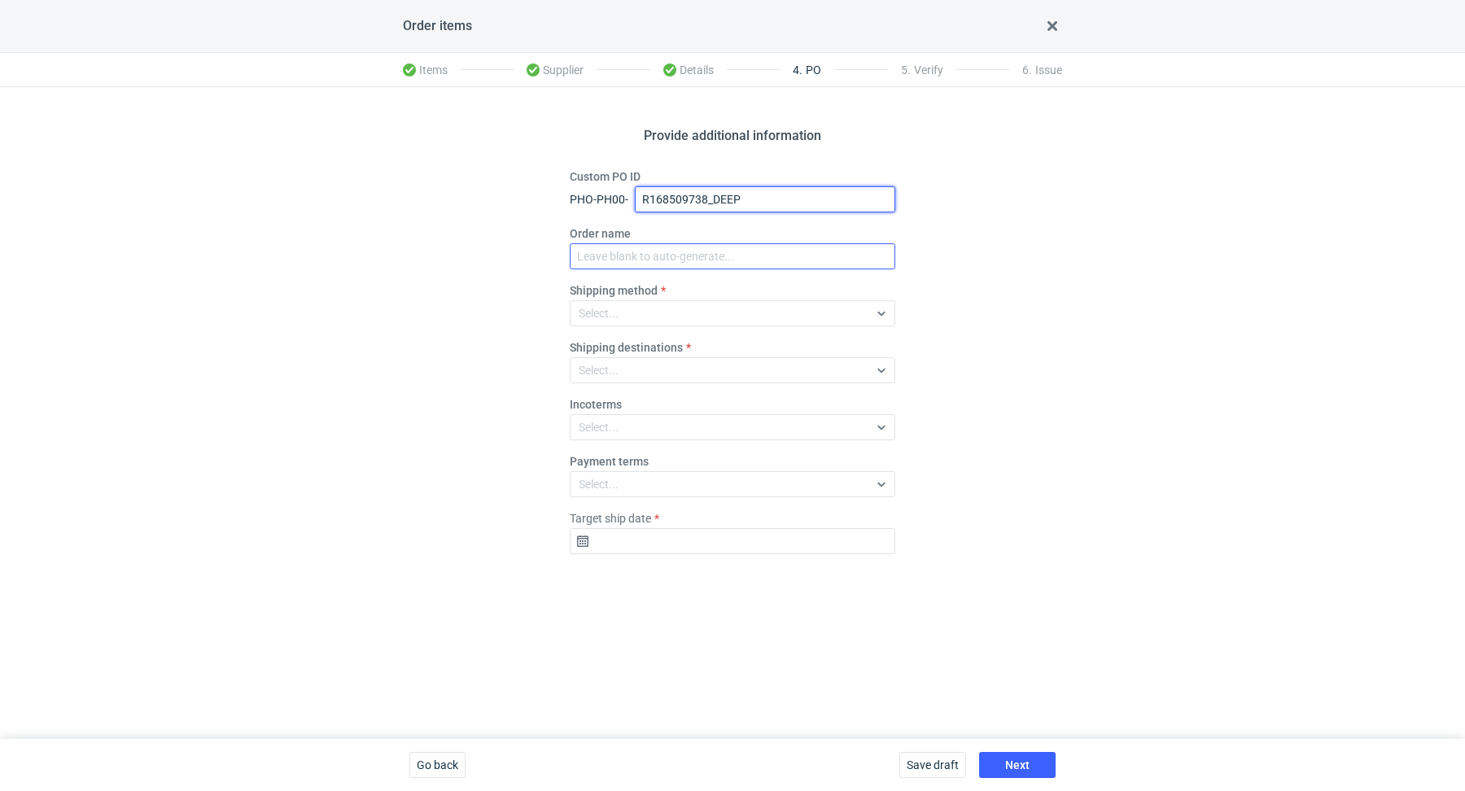
type input "R168509738_DEEP"
click at [667, 253] on input "Order name" at bounding box center [732, 256] width 325 height 26
paste input "R168509738_DEEP"
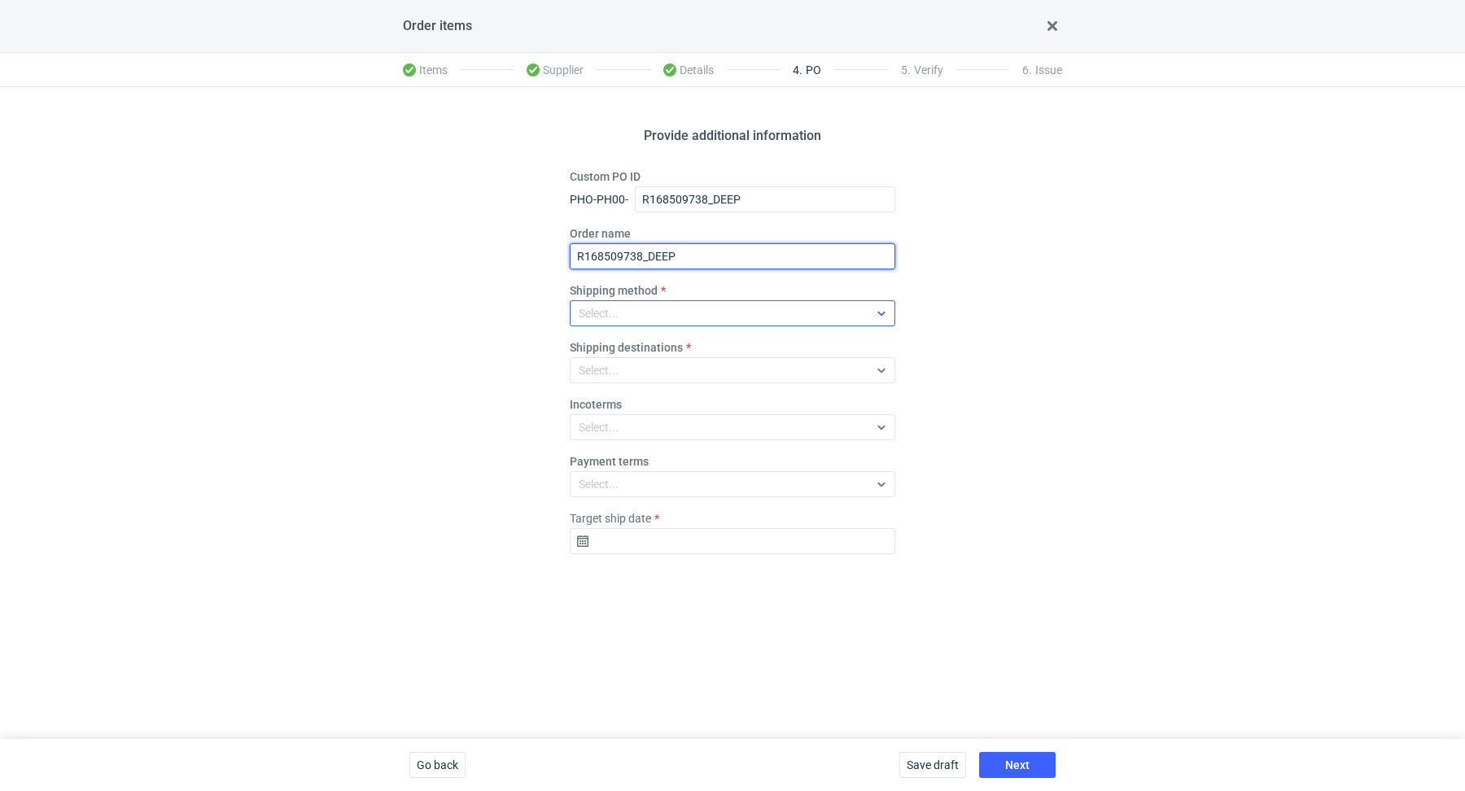
type input "R168509738_DEEP"
click at [641, 313] on div "Select..." at bounding box center [719, 313] width 298 height 23
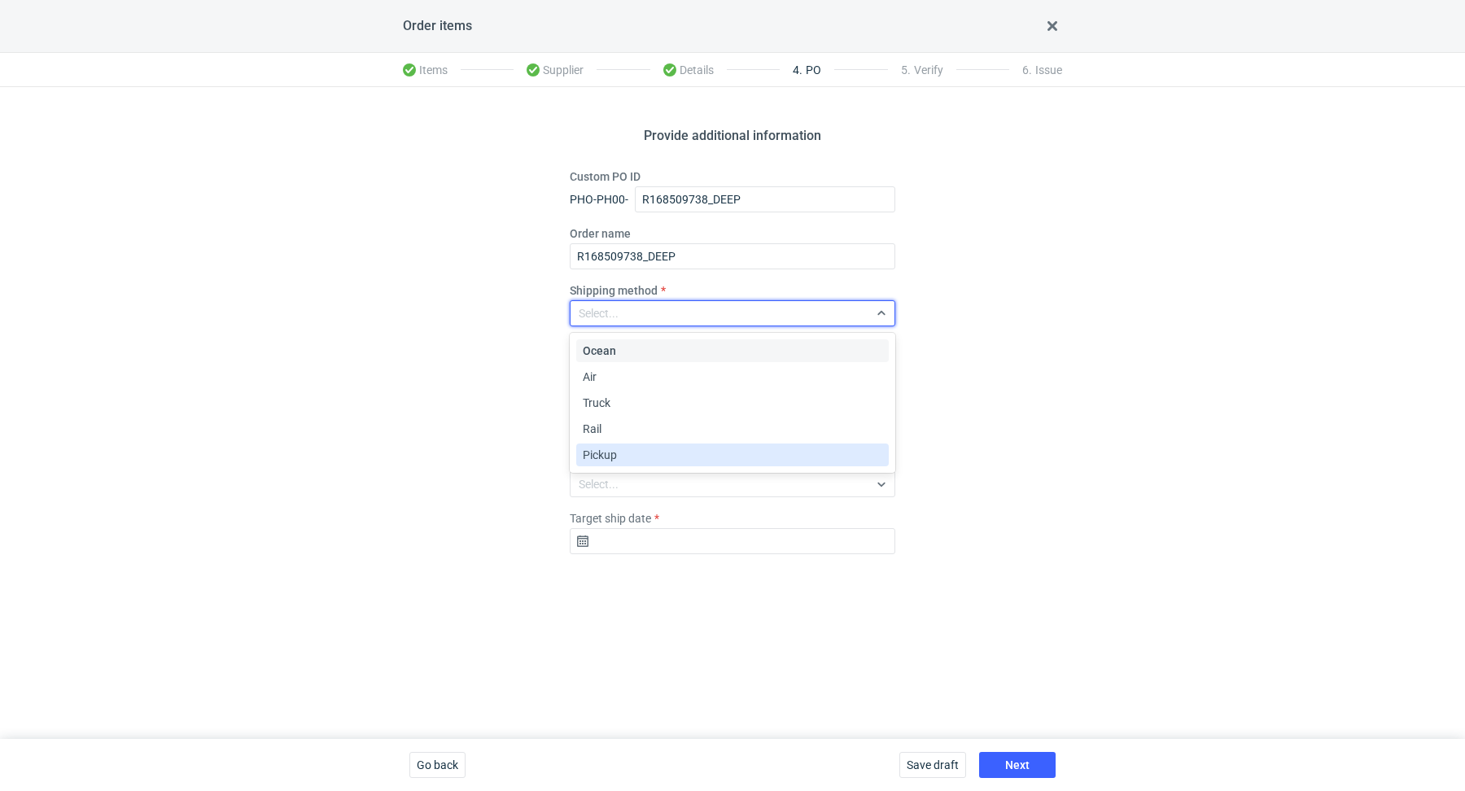
click at [655, 454] on div "Pickup" at bounding box center [732, 455] width 299 height 16
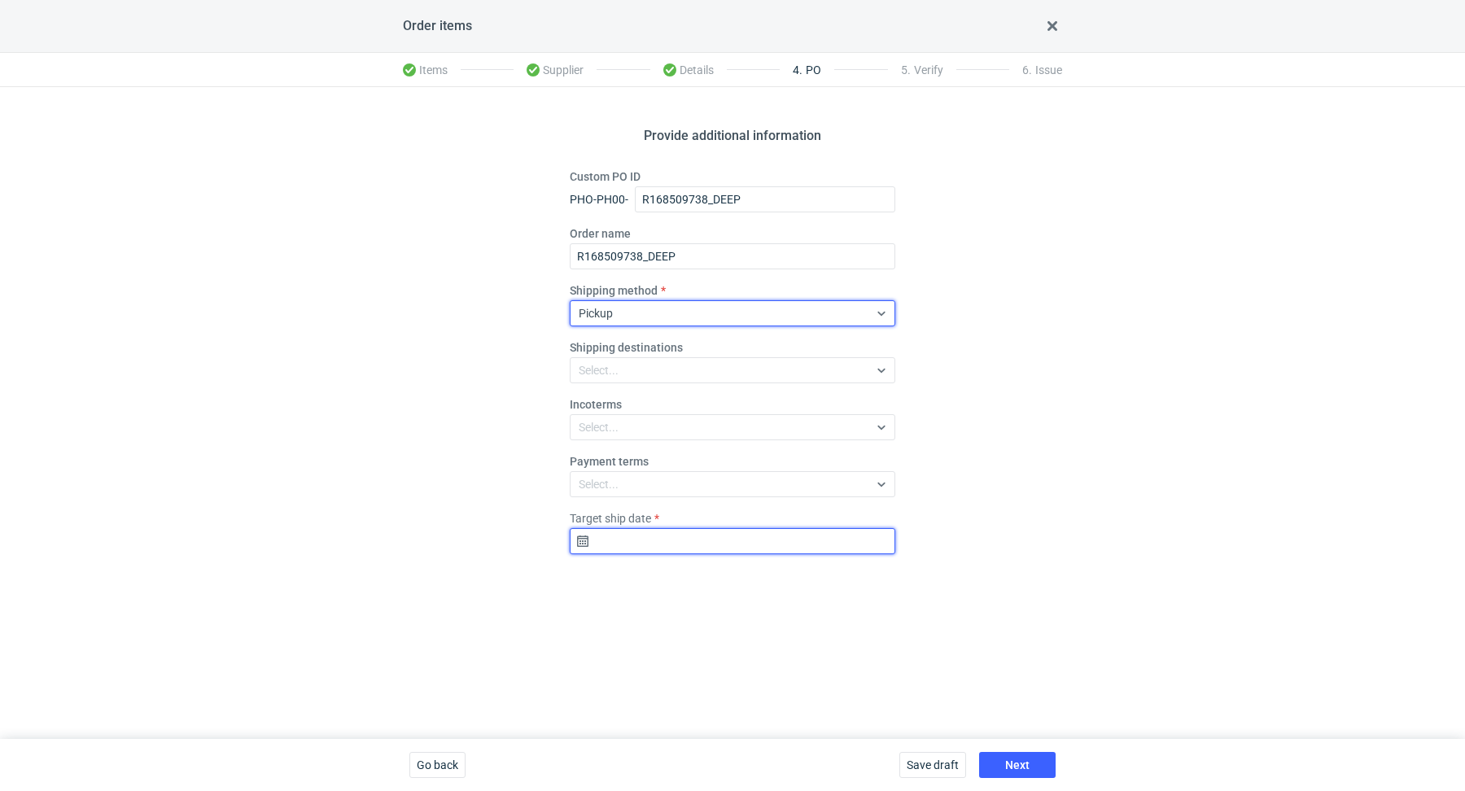
click at [718, 536] on input "Target ship date" at bounding box center [732, 541] width 325 height 26
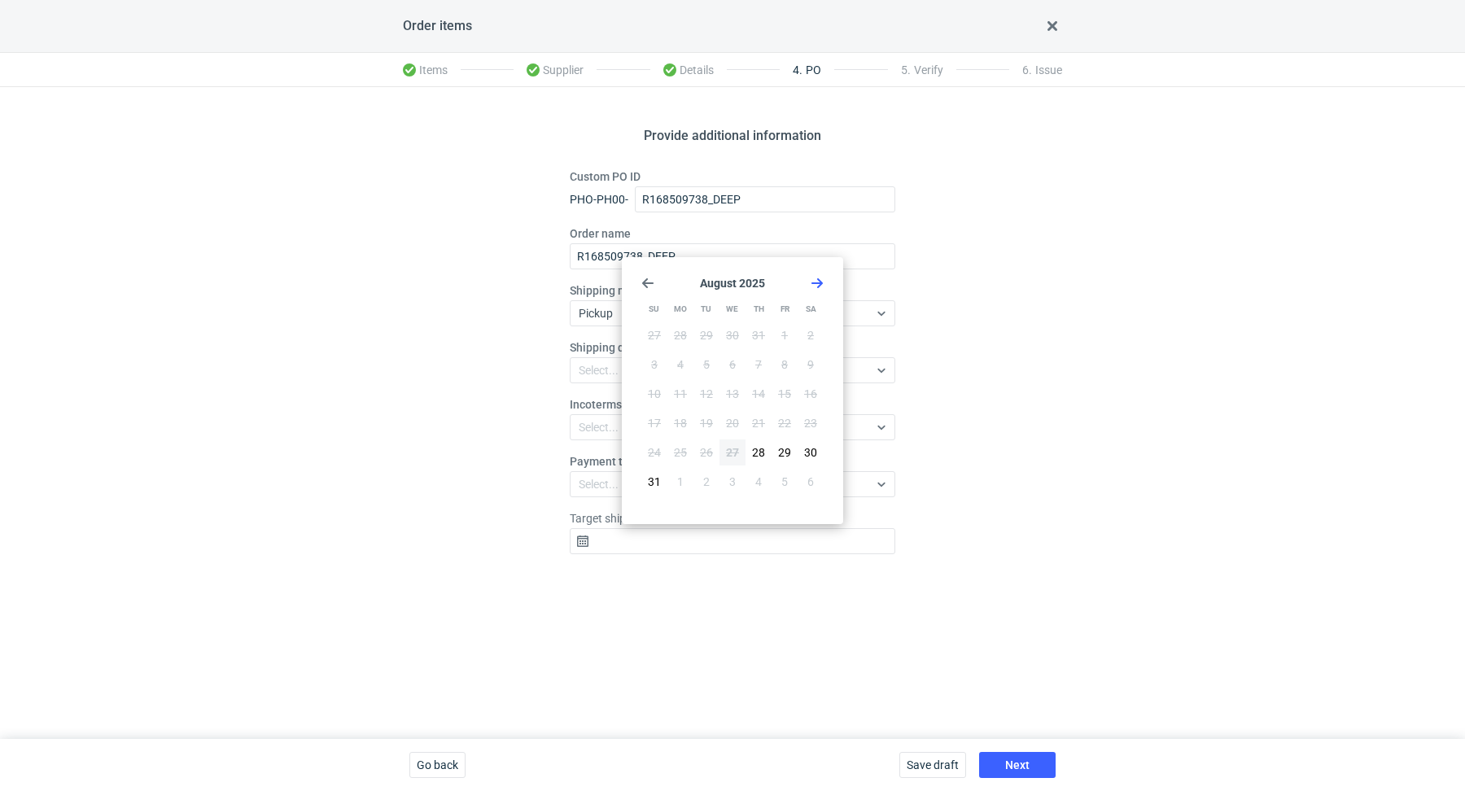
click at [821, 285] on icon "Go forward 1 month" at bounding box center [816, 283] width 13 height 13
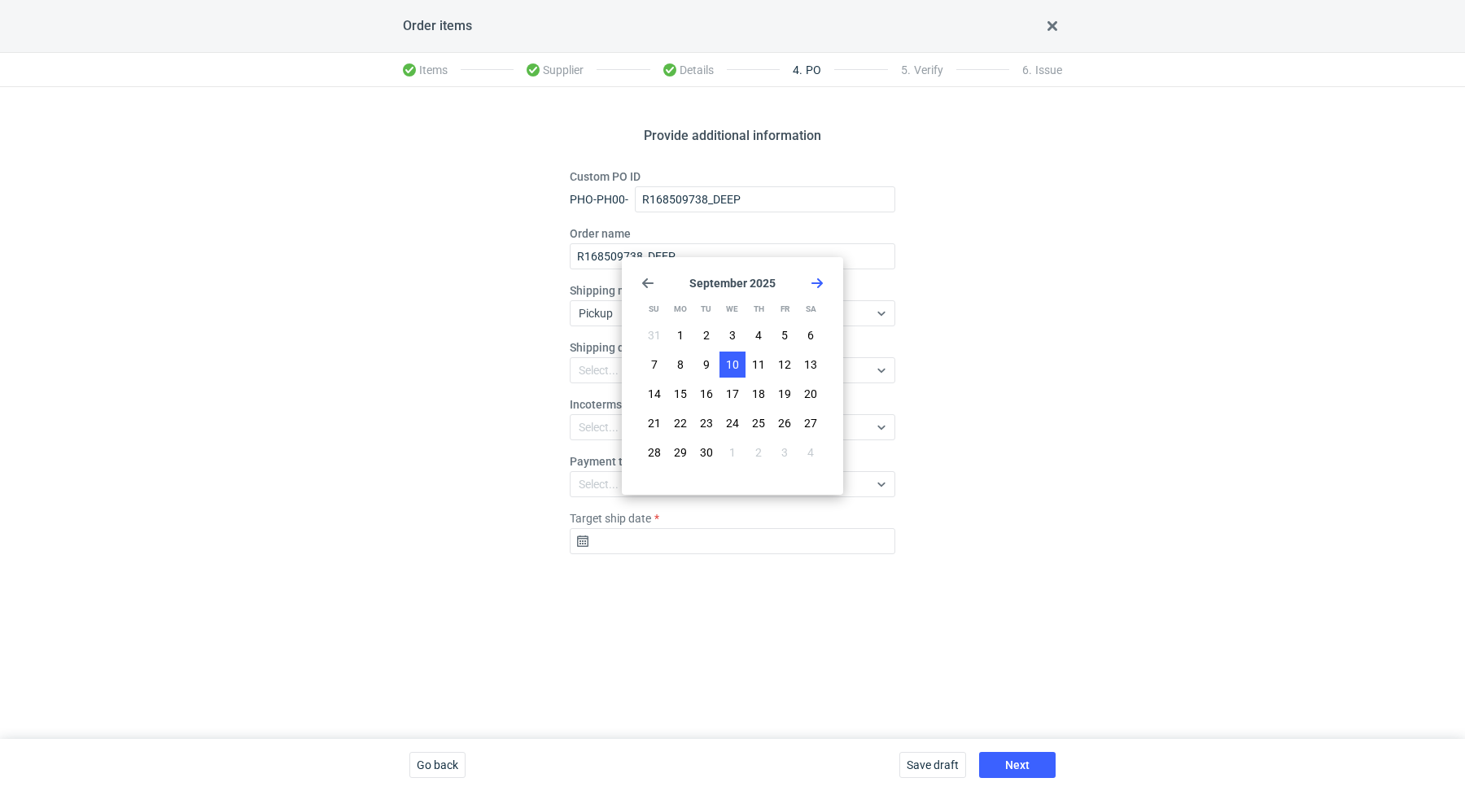
click at [740, 360] on button "10" at bounding box center [732, 365] width 26 height 26
type input "2025-09-10"
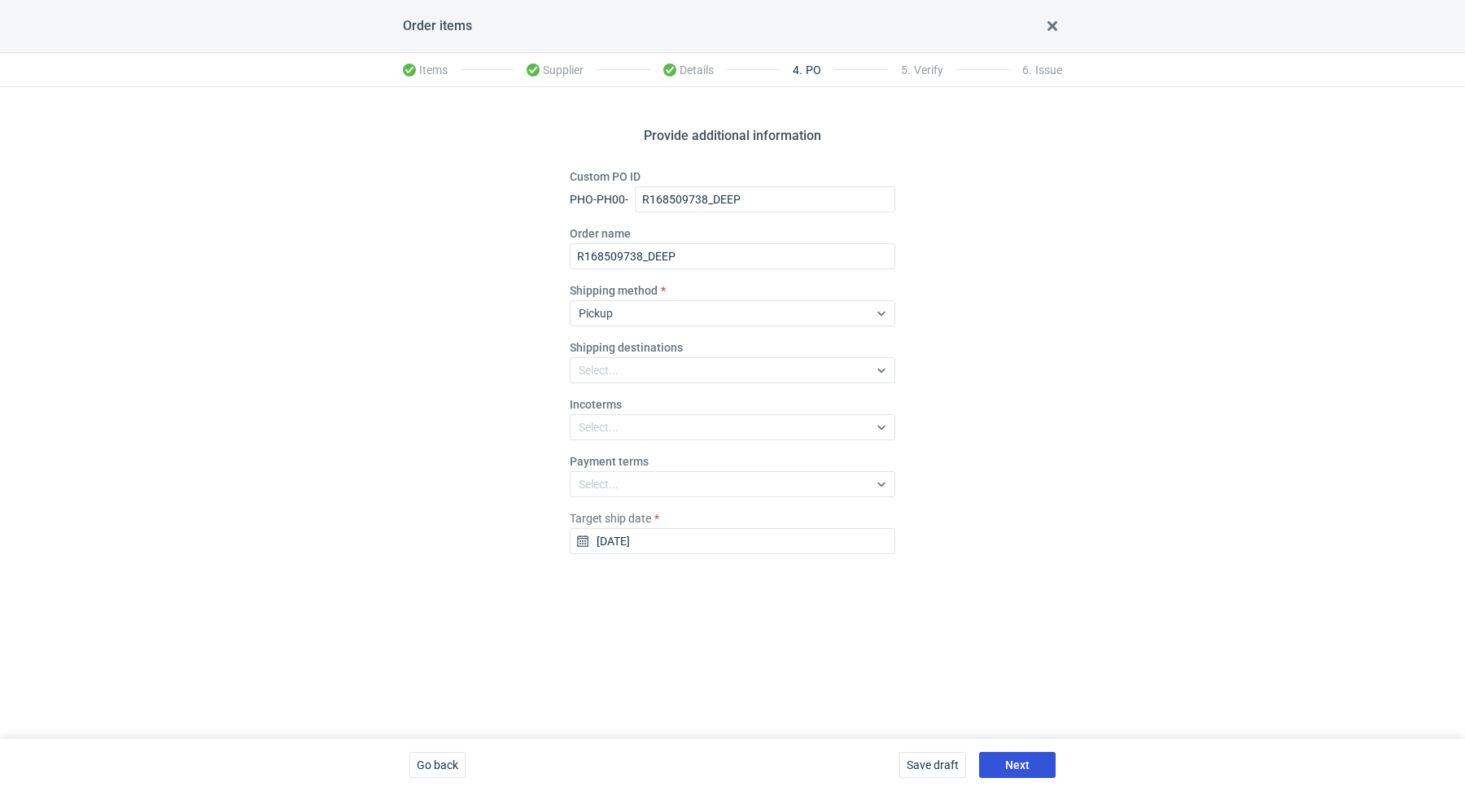
click at [1028, 752] on button "Next" at bounding box center [1017, 765] width 76 height 26
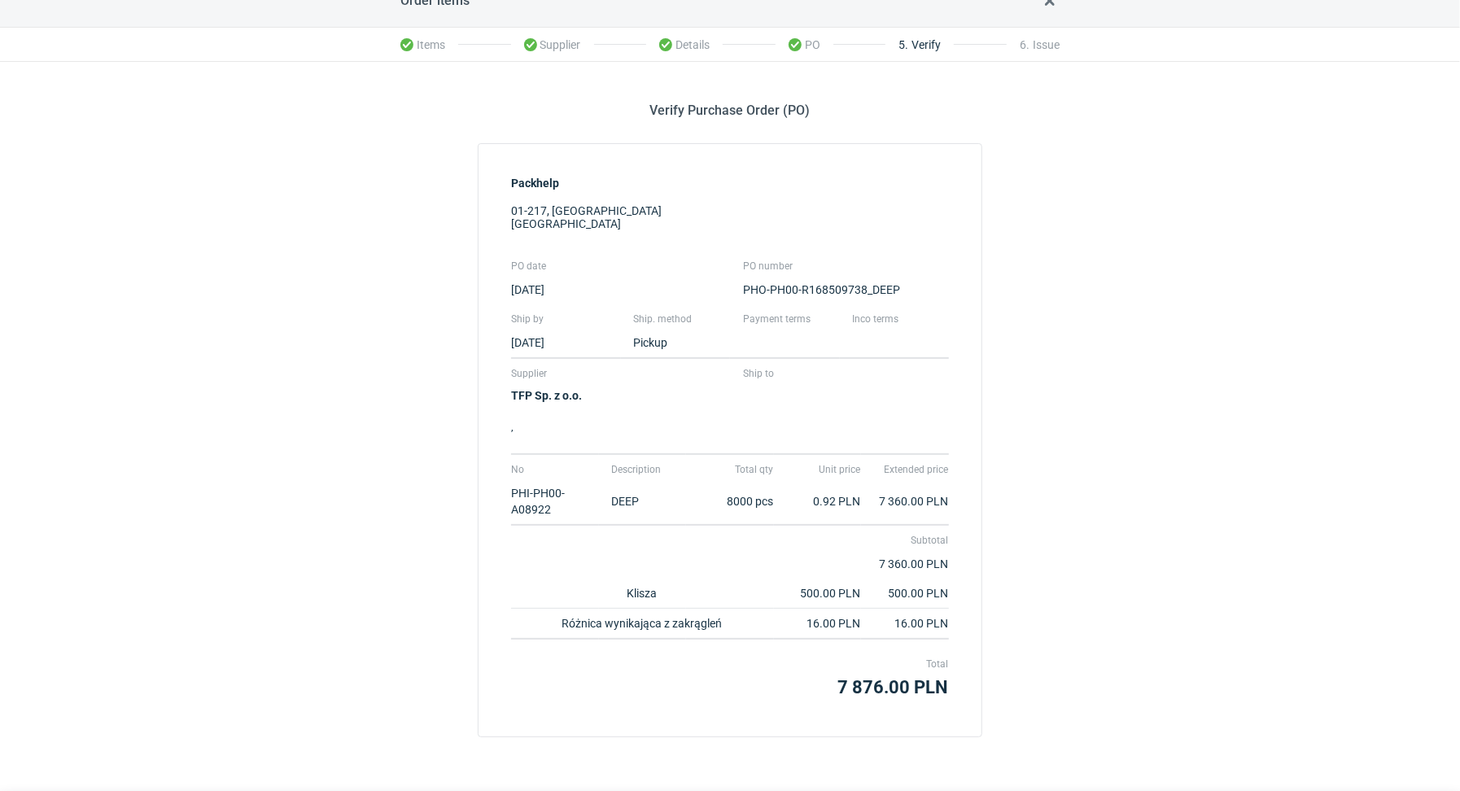
scroll to position [81, 0]
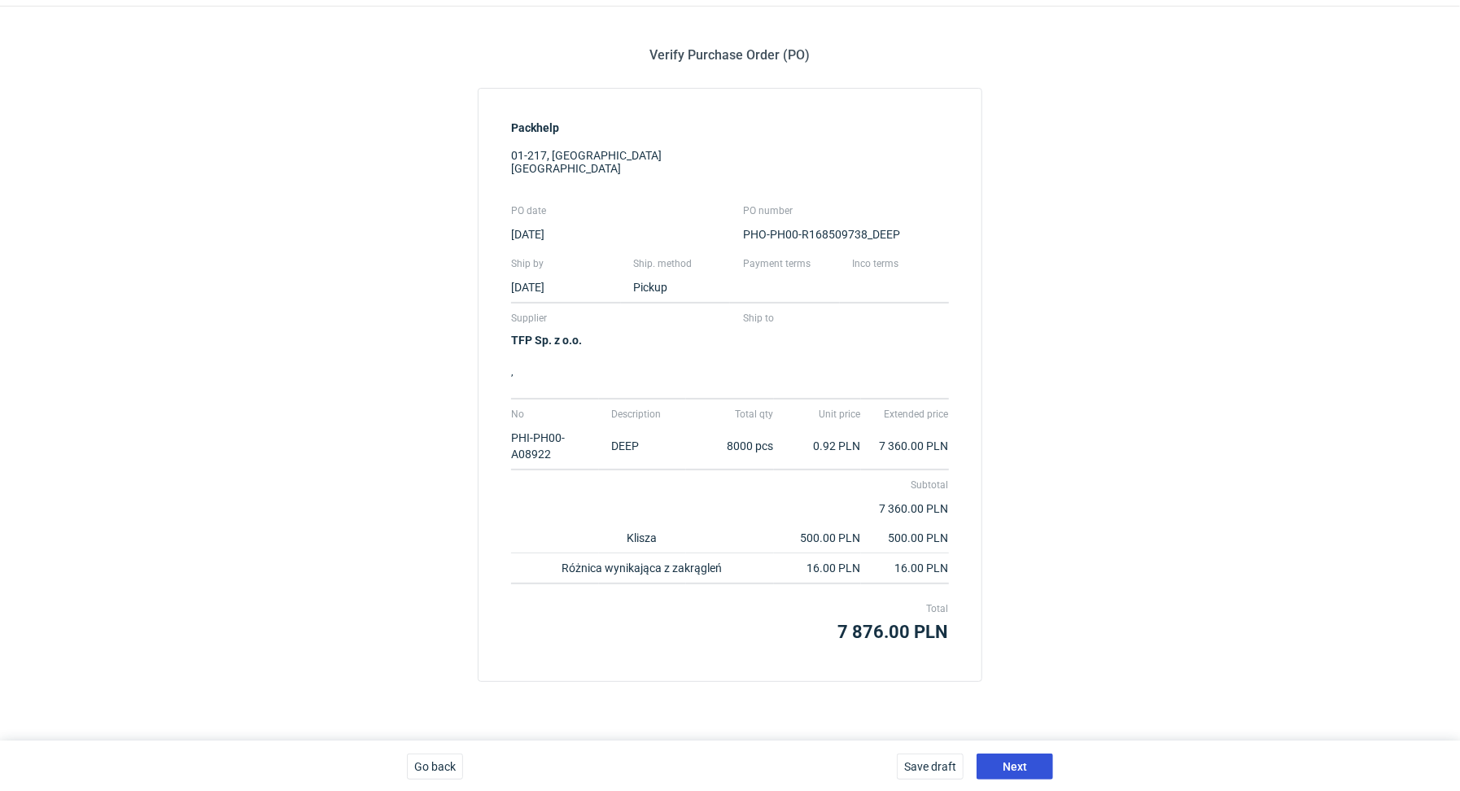
click at [1031, 768] on button "Next" at bounding box center [1014, 766] width 76 height 26
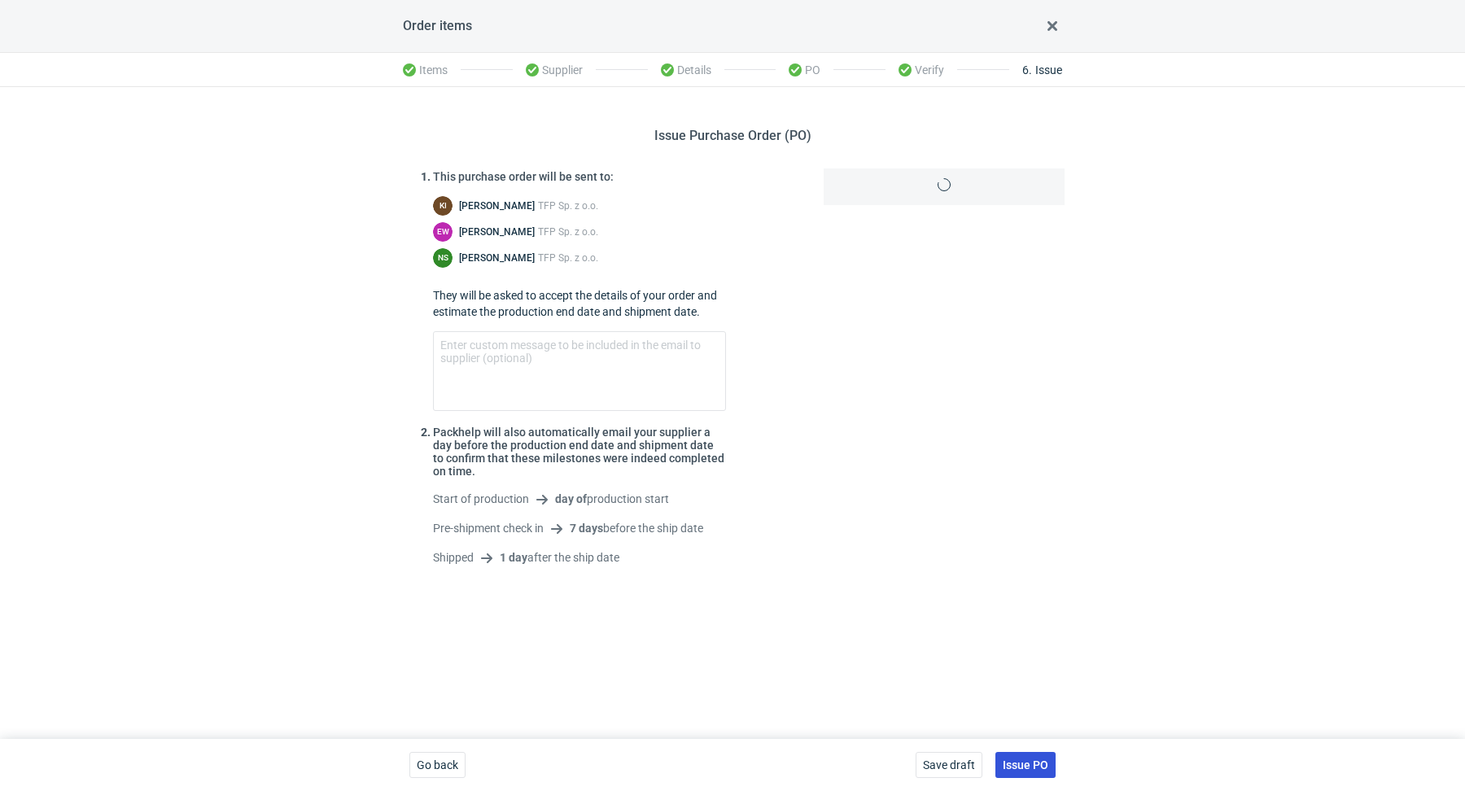
click at [1031, 768] on span "Issue PO" at bounding box center [1025, 764] width 46 height 11
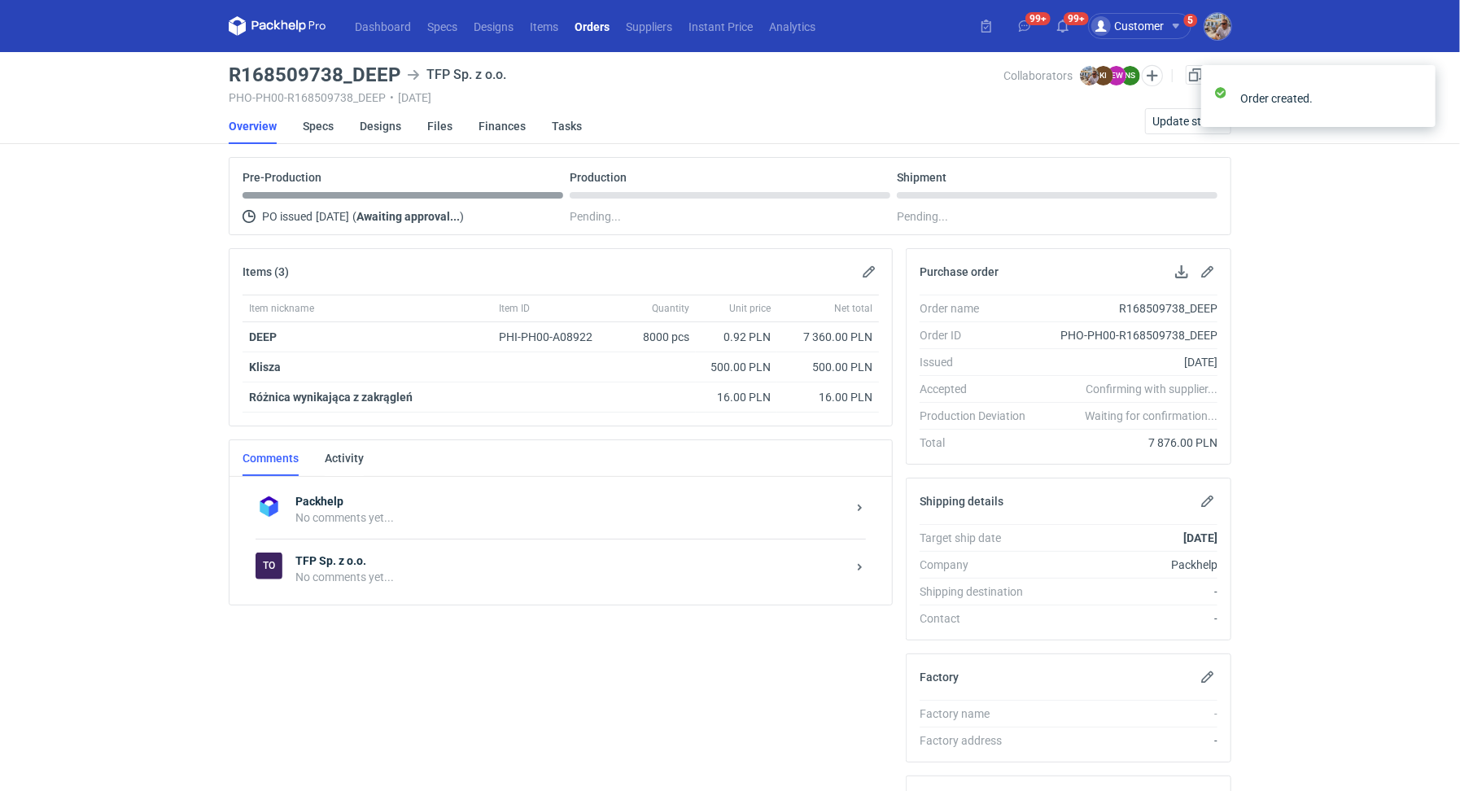
click at [368, 562] on strong "TFP Sp. z o.o." at bounding box center [570, 560] width 551 height 16
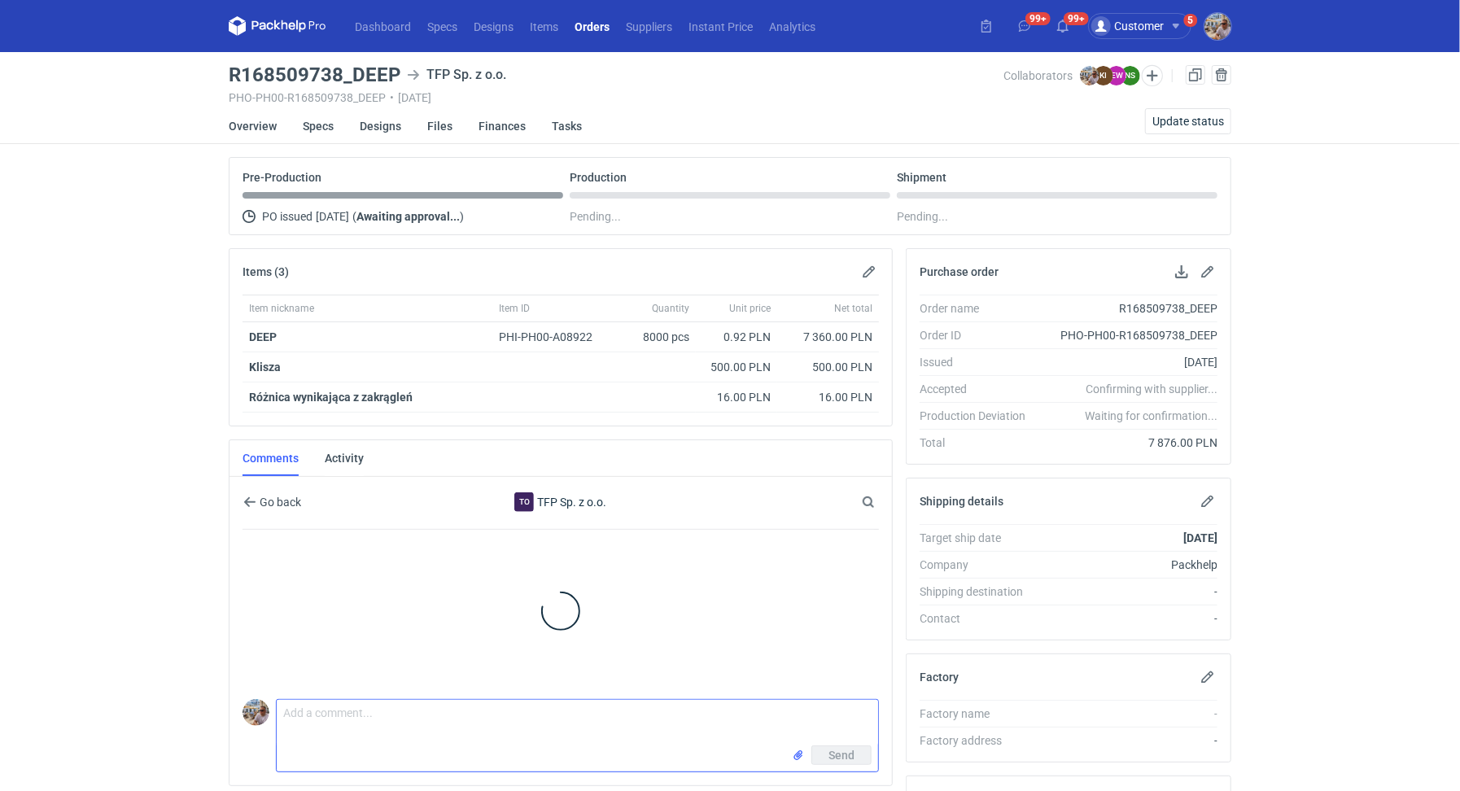
click at [364, 723] on textarea "Comment message" at bounding box center [577, 723] width 601 height 46
paste textarea "CAZD-1"
drag, startPoint x: 609, startPoint y: 713, endPoint x: 512, endPoint y: 710, distance: 96.9
click at [512, 710] on textarea "Dzień dobry zamówienie do wyceny CAZD-1. Klient" at bounding box center [577, 723] width 601 height 46
paste textarea ""Proszę wyprodukować kartony z białym kodem EAN.""
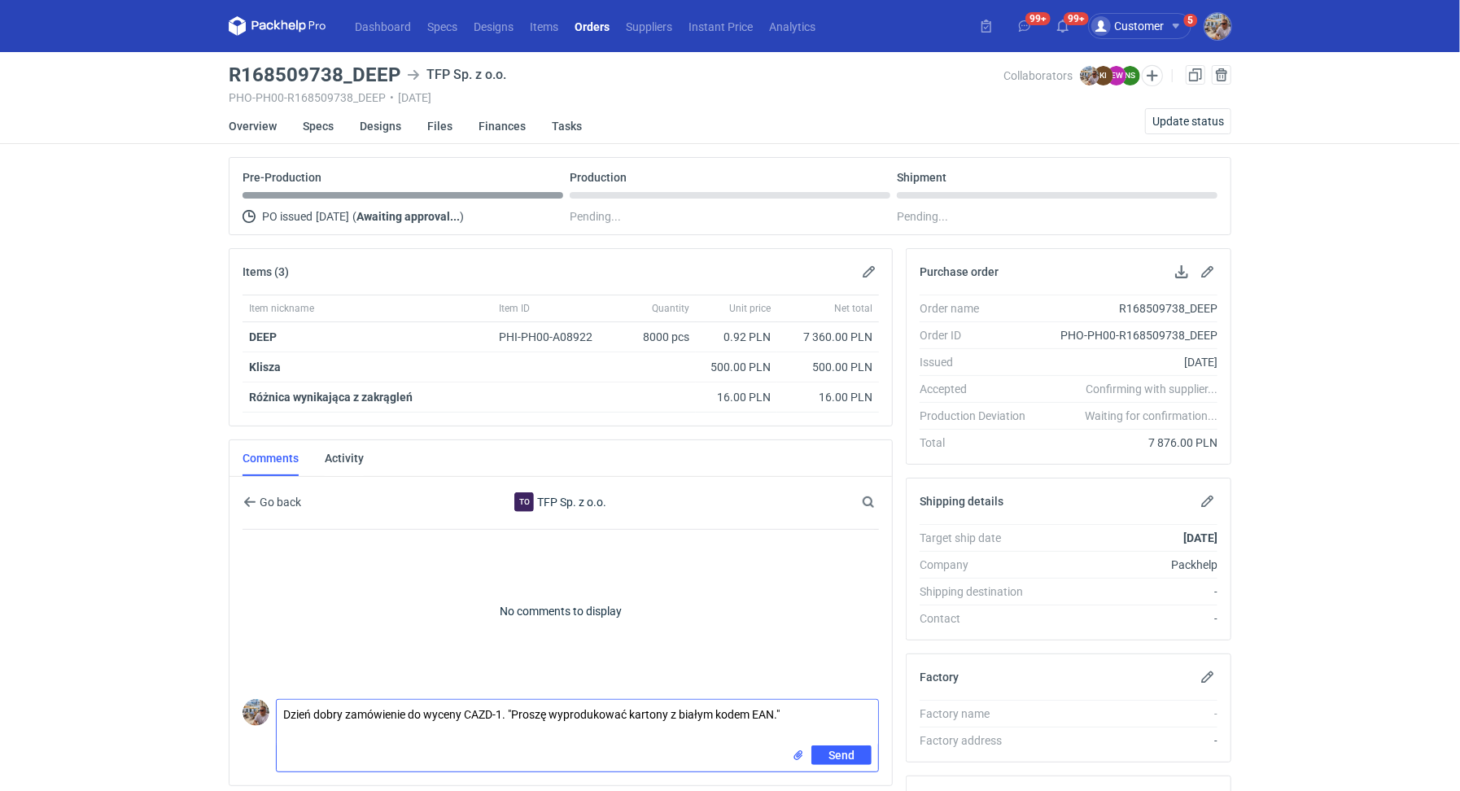
click at [513, 710] on textarea "Dzień dobry zamówienie do wyceny CAZD-1. "Proszę wyprodukować kartony z białym …" at bounding box center [577, 723] width 601 height 46
click at [803, 715] on textarea "Dzień dobry zamówienie do wyceny CAZD-1. Proszę wyprodukować kartony z białym k…" at bounding box center [577, 723] width 601 height 46
type textarea "Dzień dobry zamówienie do wyceny CAZD-1. Proszę wyprodukować kartony z białym k…"
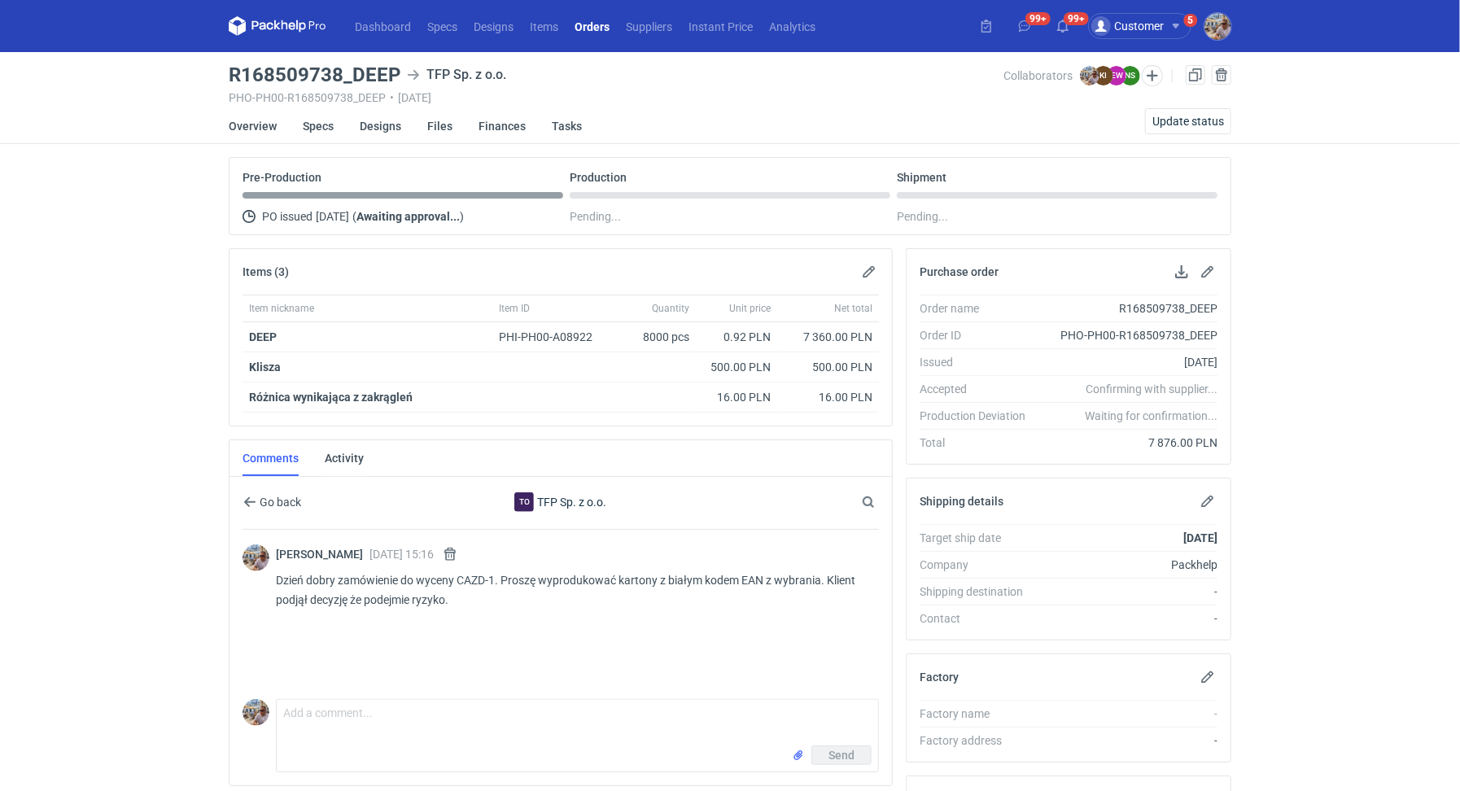
click at [532, 609] on div "Michał Palasek 27 Aug 2025 15:16 Dzień dobry zamówienie do wyceny CAZD-1. Prosz…" at bounding box center [571, 580] width 590 height 72
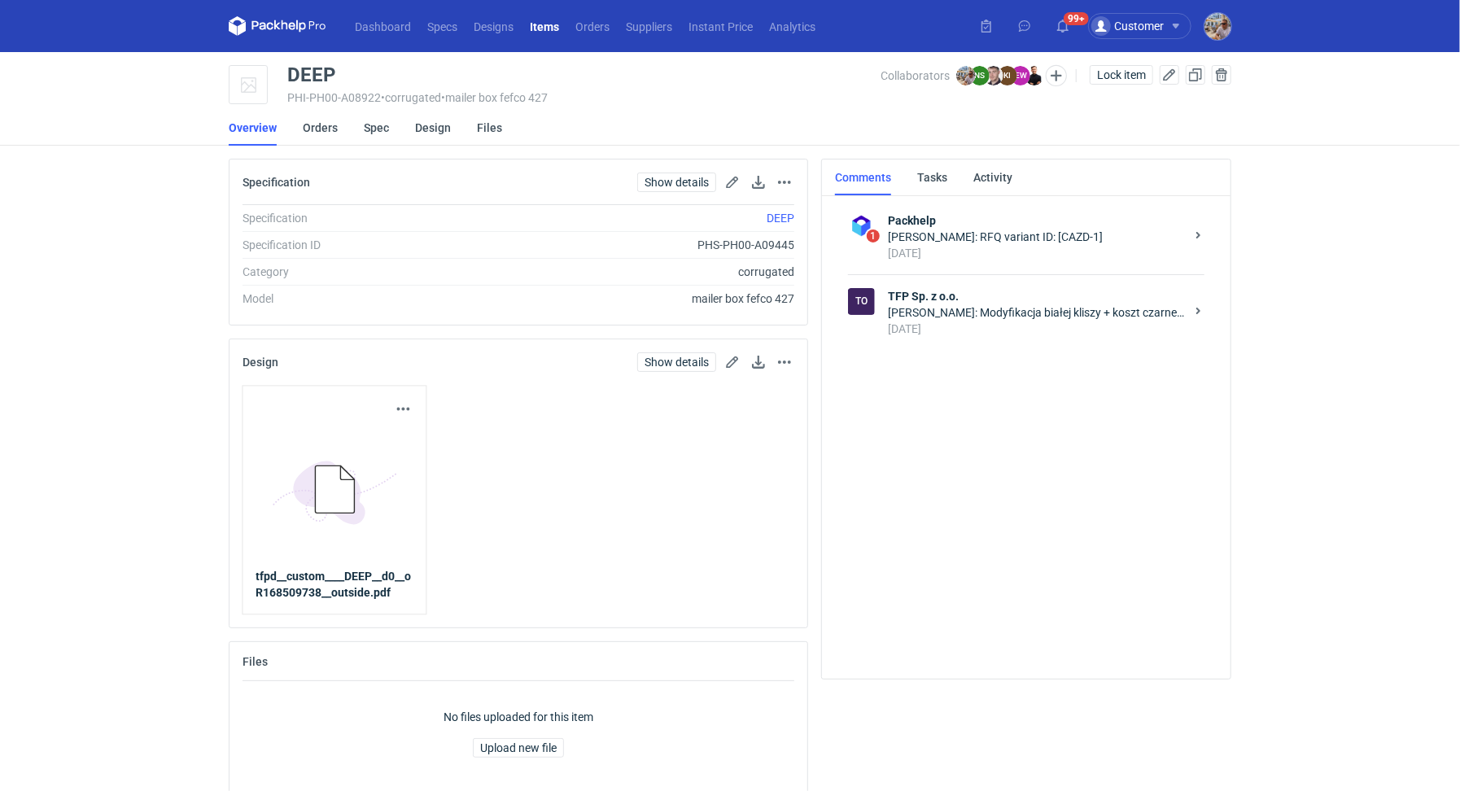
click at [975, 304] on div "Karolina Idkowiak: Modyfikacja białej kliszy + koszt czarnej kliszy to koszt 10…" at bounding box center [1036, 312] width 297 height 16
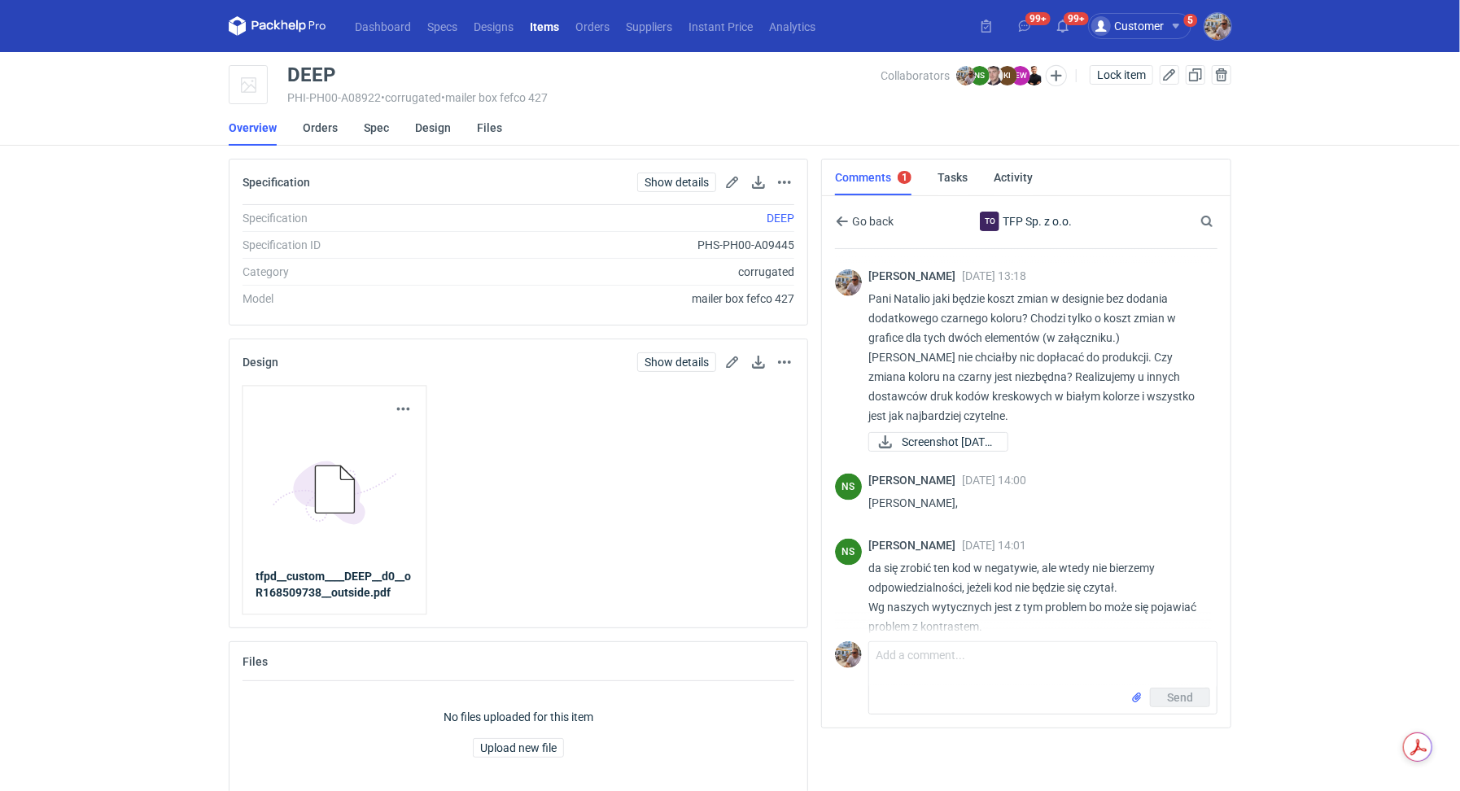
scroll to position [1674, 0]
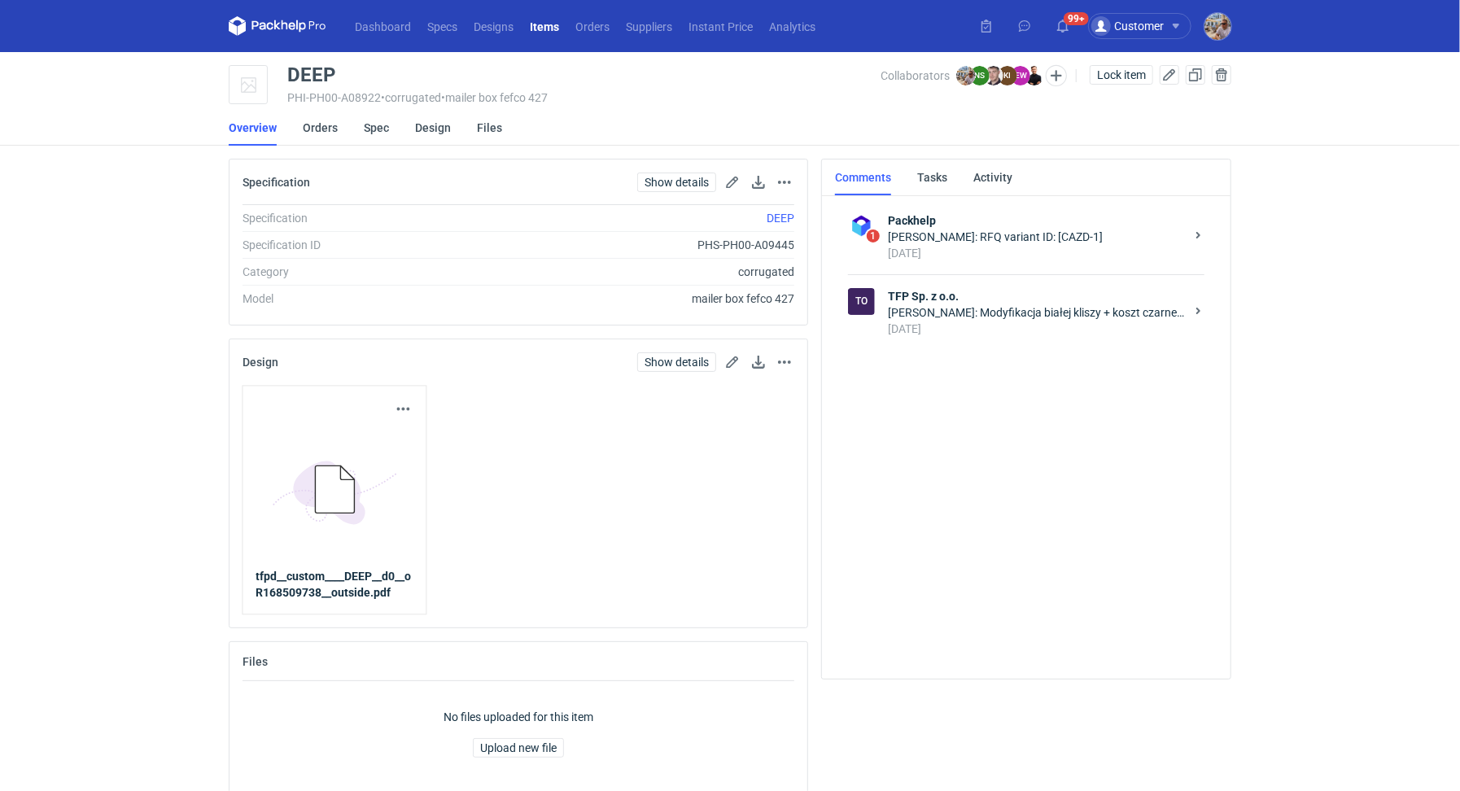
click at [1058, 317] on div "[PERSON_NAME]: Modyfikacja białej kliszy + koszt czarnej kliszy to koszt 1000 P…" at bounding box center [1036, 312] width 297 height 16
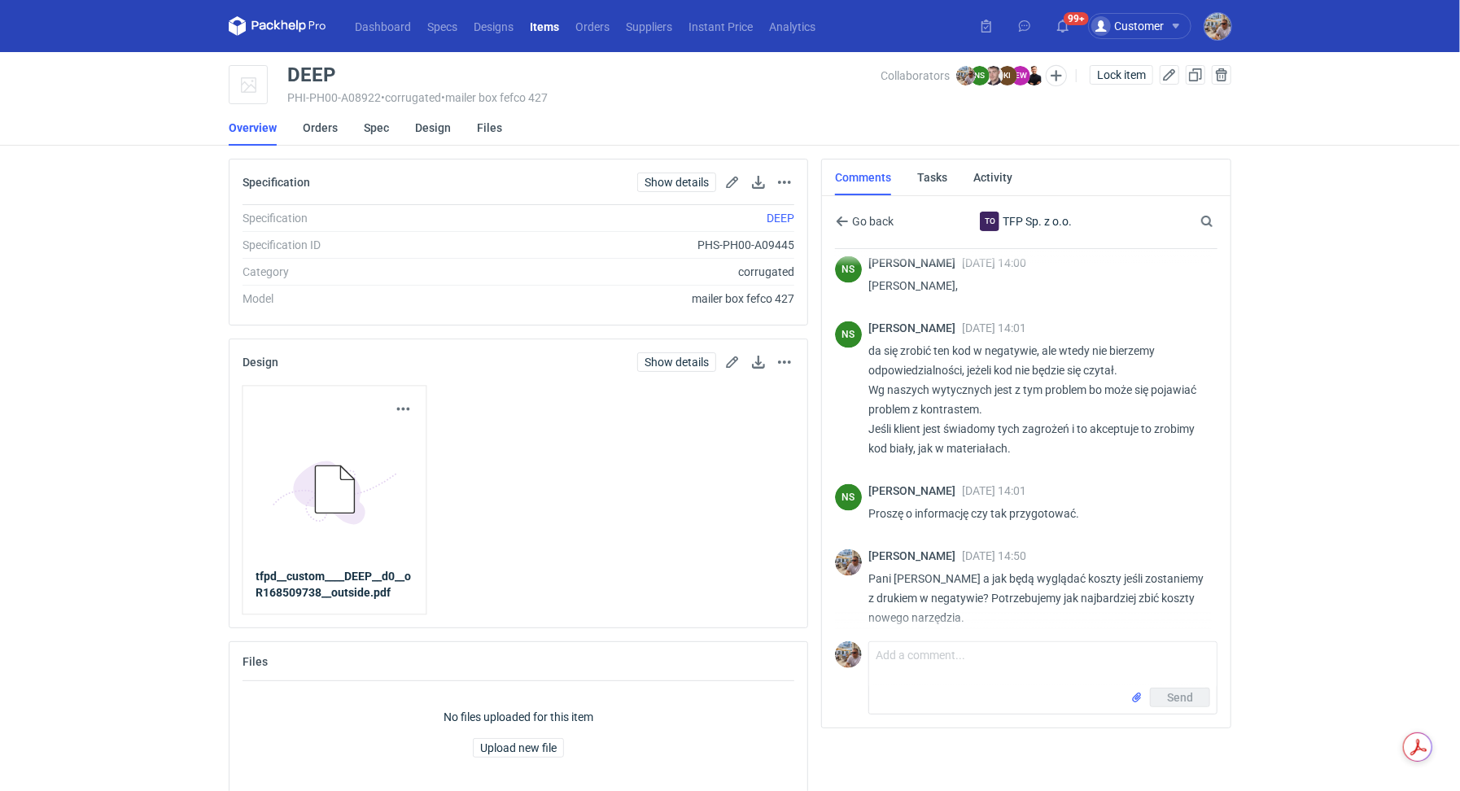
scroll to position [1674, 0]
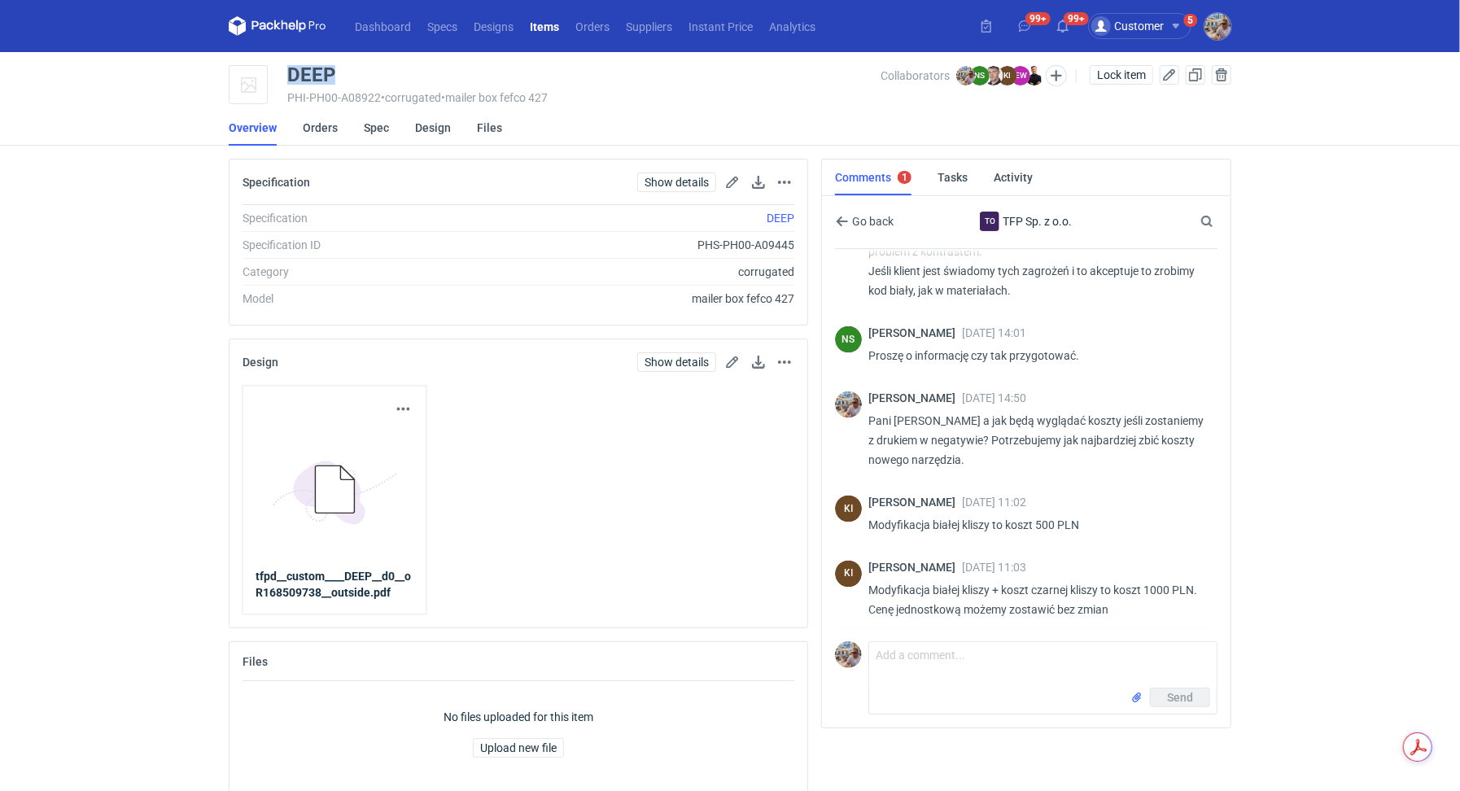
drag, startPoint x: 338, startPoint y: 82, endPoint x: 288, endPoint y: 72, distance: 50.7
click at [288, 72] on div "DEEP" at bounding box center [583, 75] width 593 height 20
copy div "DEEP"
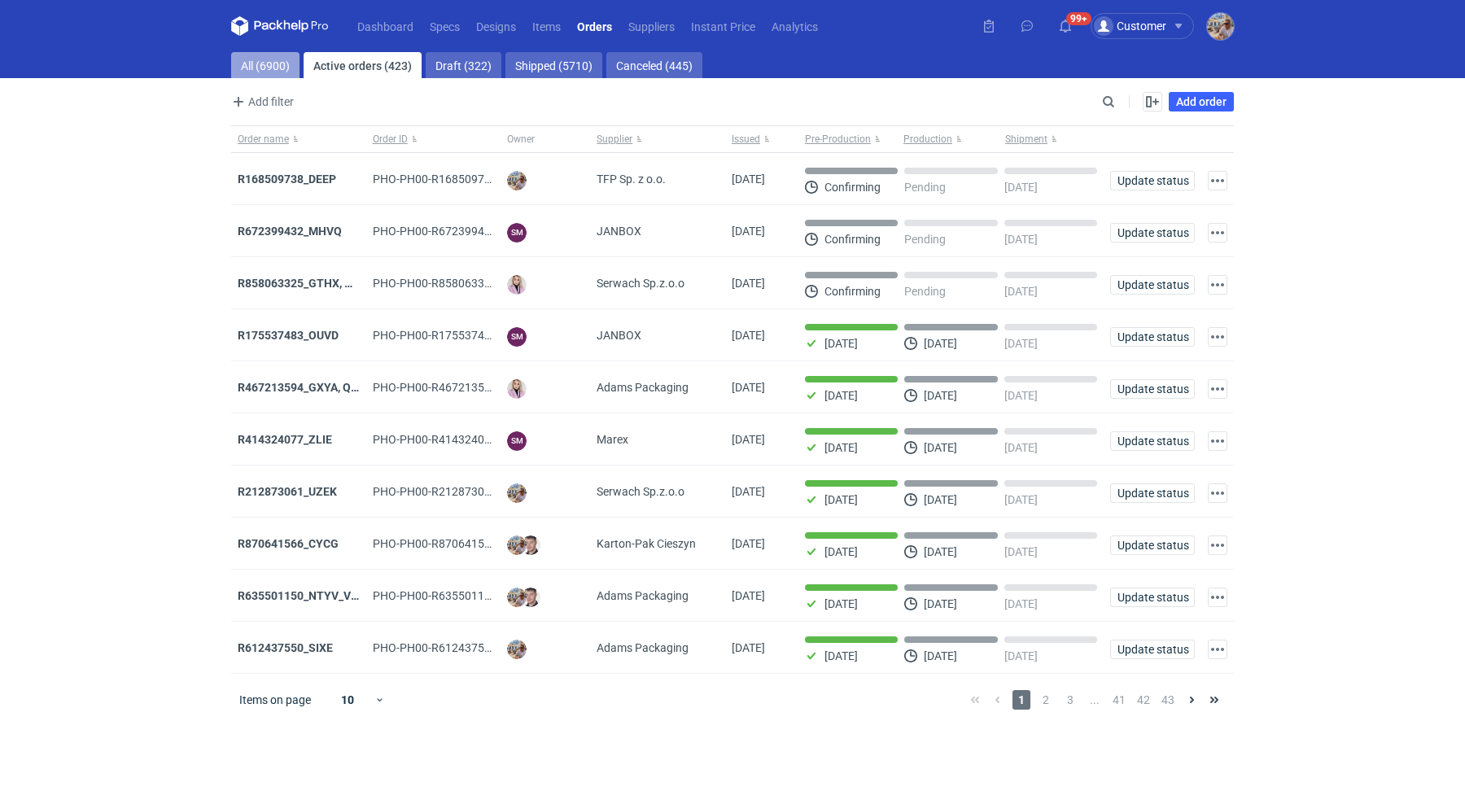
click at [264, 68] on link "All (6900)" at bounding box center [265, 65] width 68 height 26
click at [1106, 96] on input "Search" at bounding box center [1037, 102] width 161 height 20
paste input "KGTG"
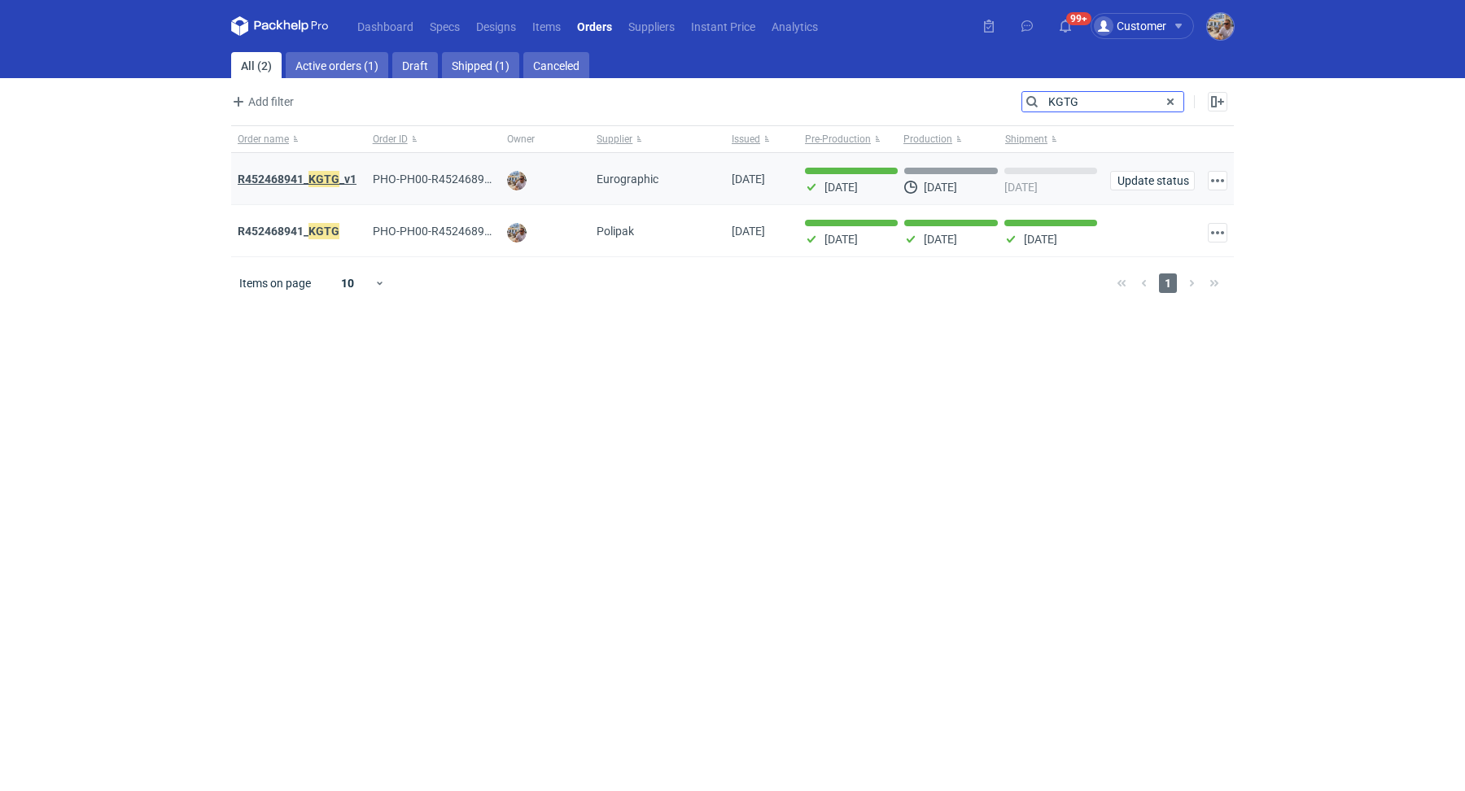
type input "KGTG"
click at [315, 175] on em "KGTG" at bounding box center [323, 179] width 31 height 18
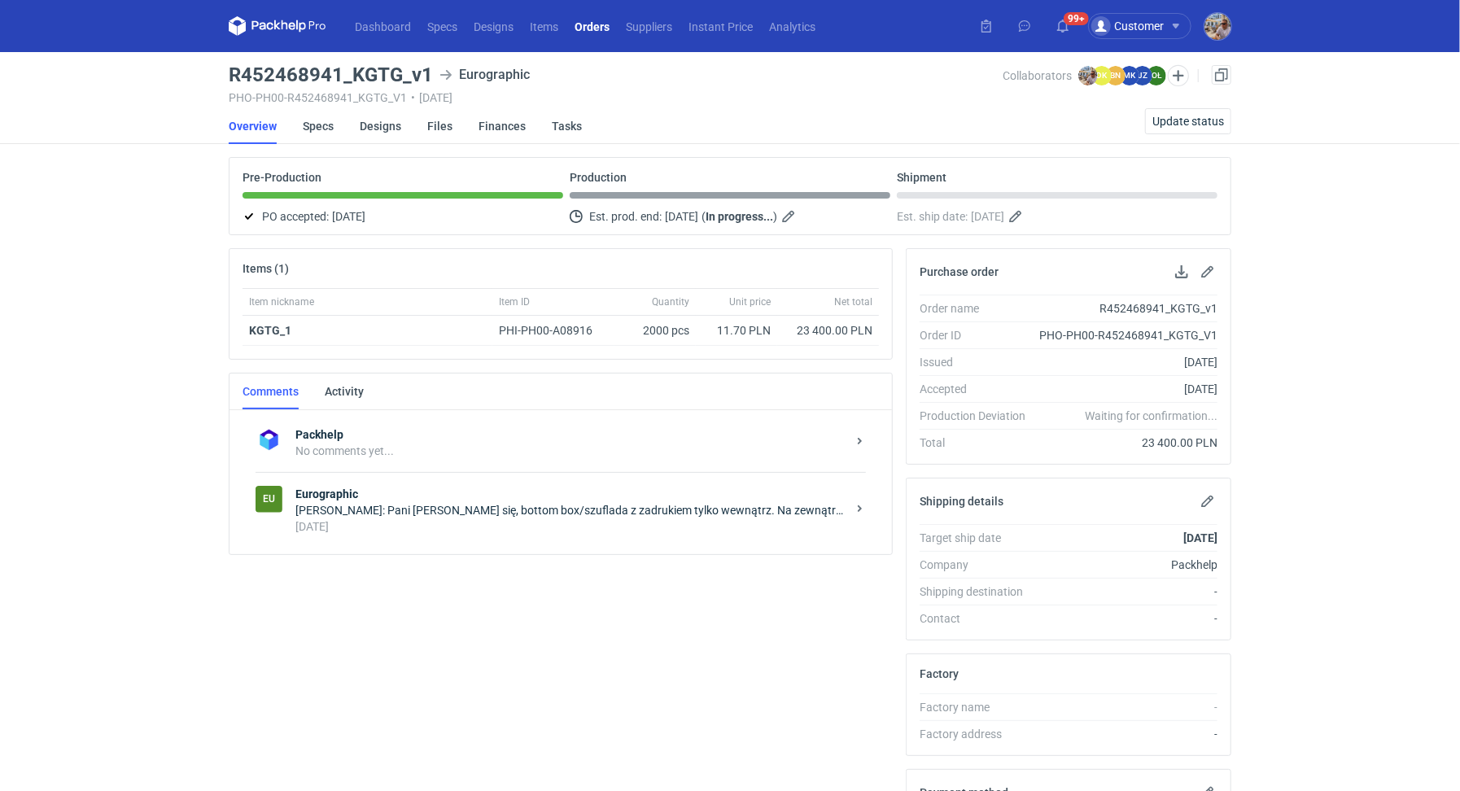
click at [472, 520] on div "[DATE]" at bounding box center [570, 526] width 551 height 16
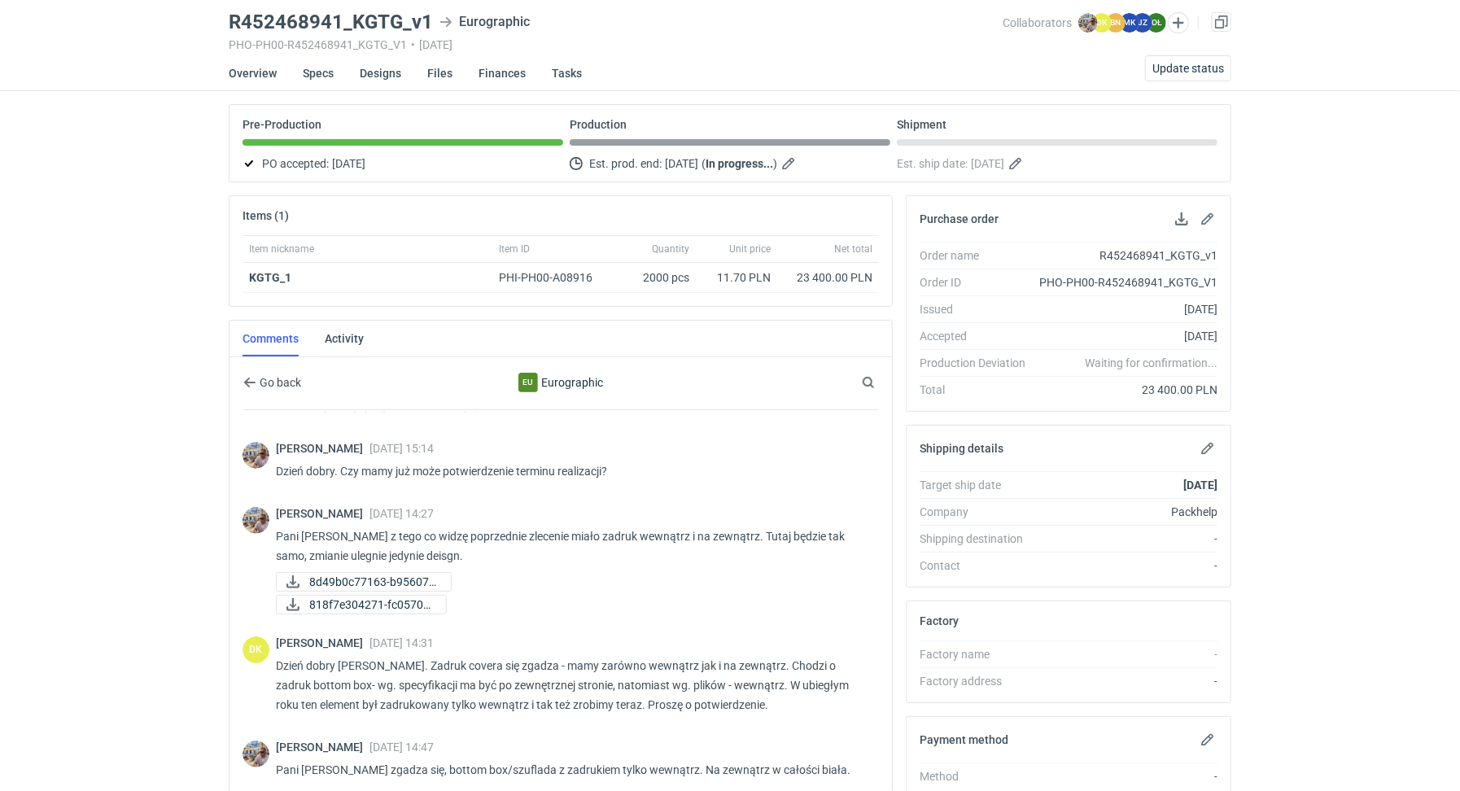
scroll to position [264, 0]
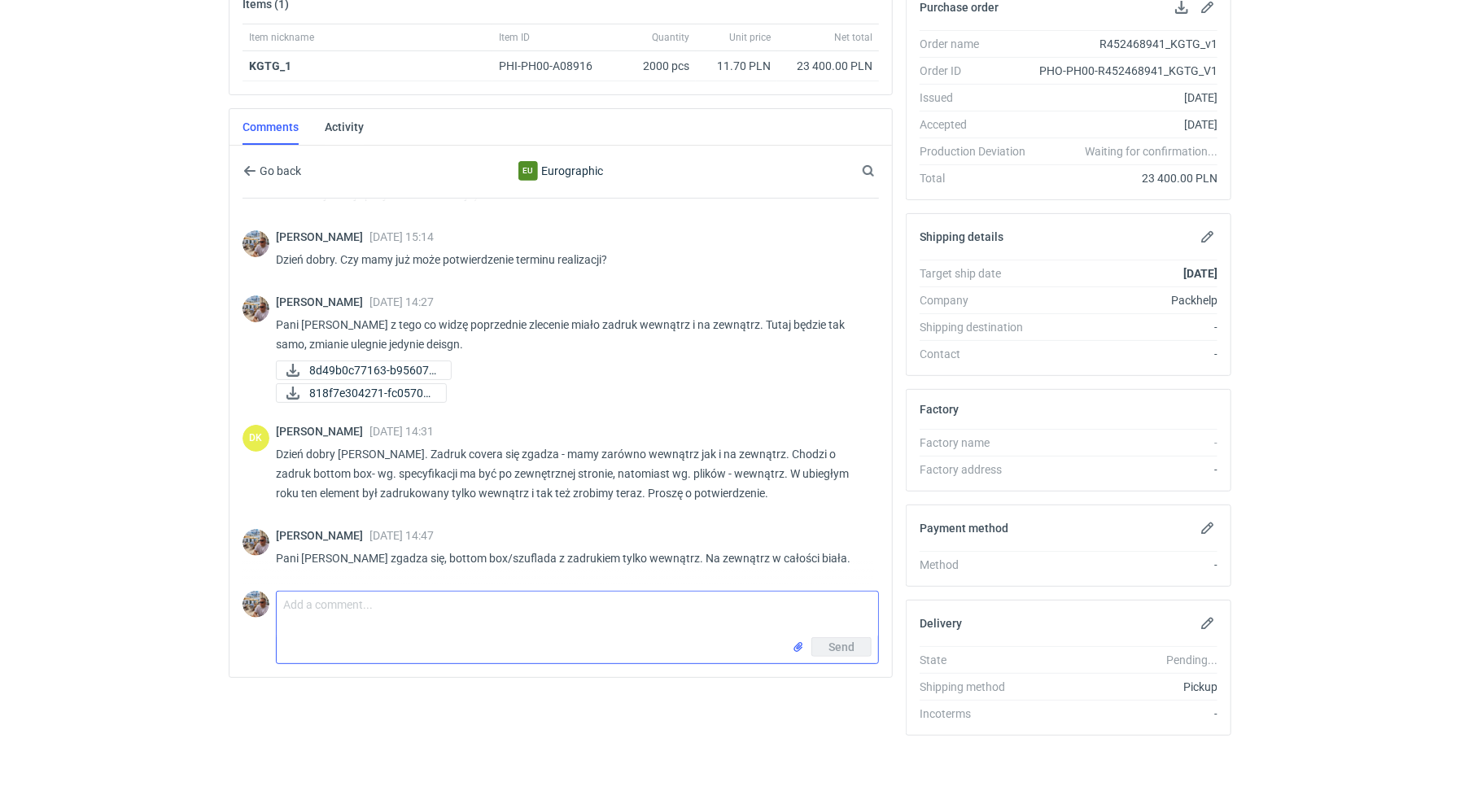
click at [415, 592] on textarea "Comment message" at bounding box center [577, 615] width 601 height 46
paste textarea "klient dopiero zauważył błąd na designie (zaakceptował pca).. Mamy jeszczemożli…"
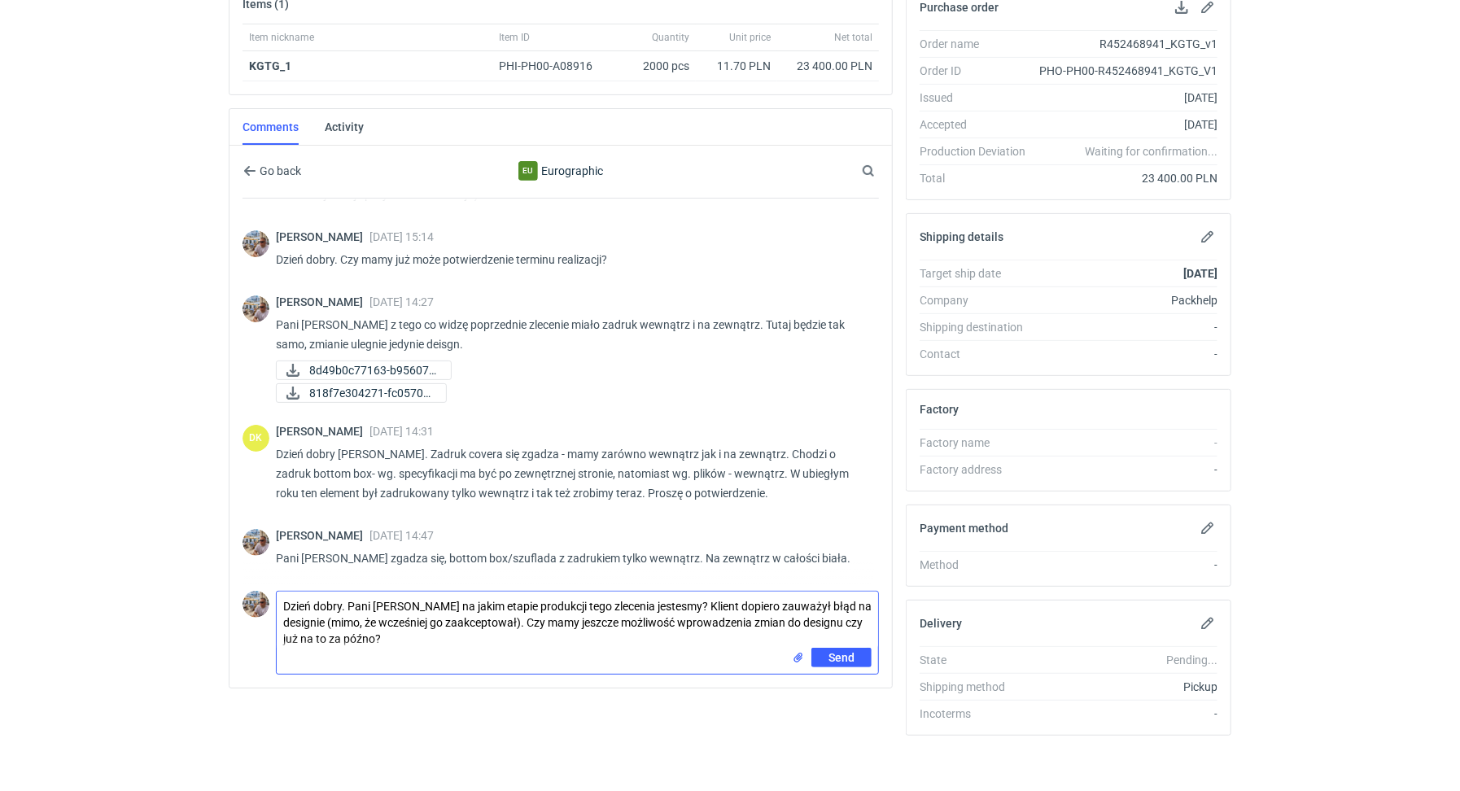
type textarea "Dzień dobry. Pani [PERSON_NAME] na jakim etapie produkcji tego zlecenia jestesm…"
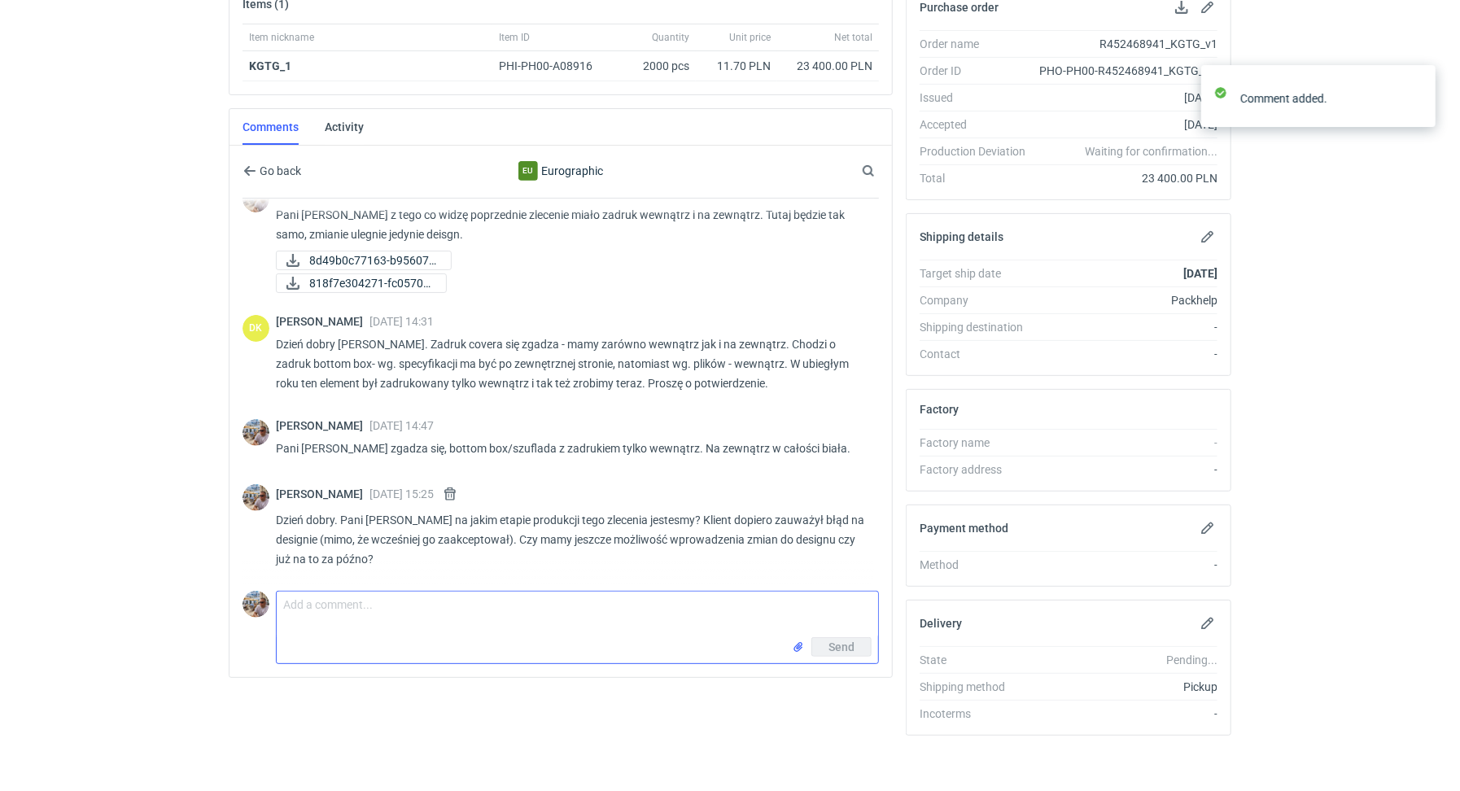
scroll to position [242, 0]
